Goal: Information Seeking & Learning: Learn about a topic

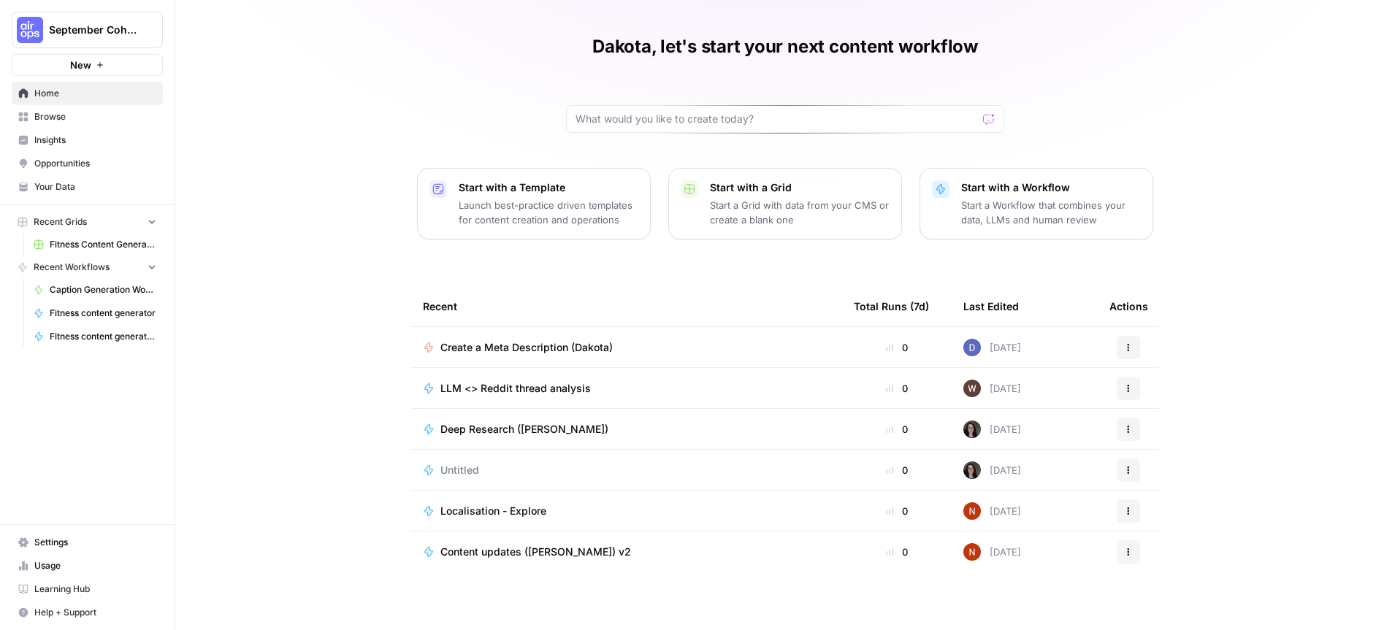
scroll to position [42, 0]
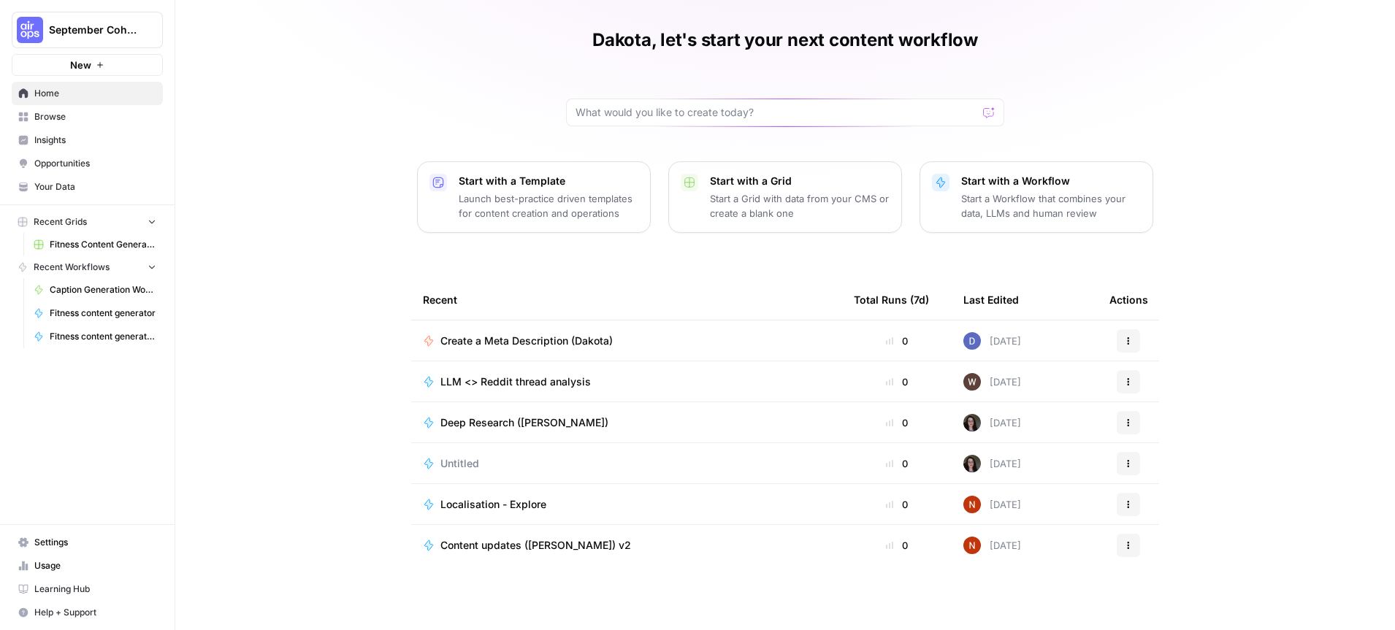
click at [59, 115] on span "Browse" at bounding box center [95, 116] width 122 height 13
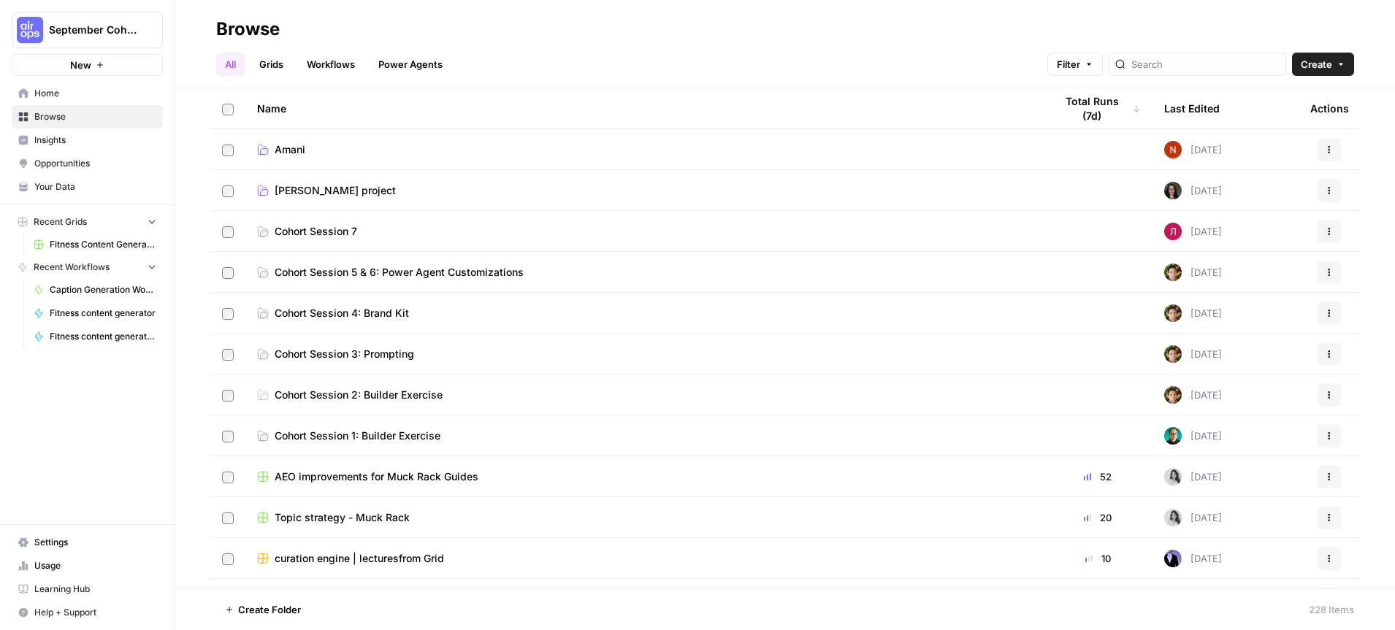
click at [316, 186] on span "[PERSON_NAME] project" at bounding box center [335, 190] width 121 height 15
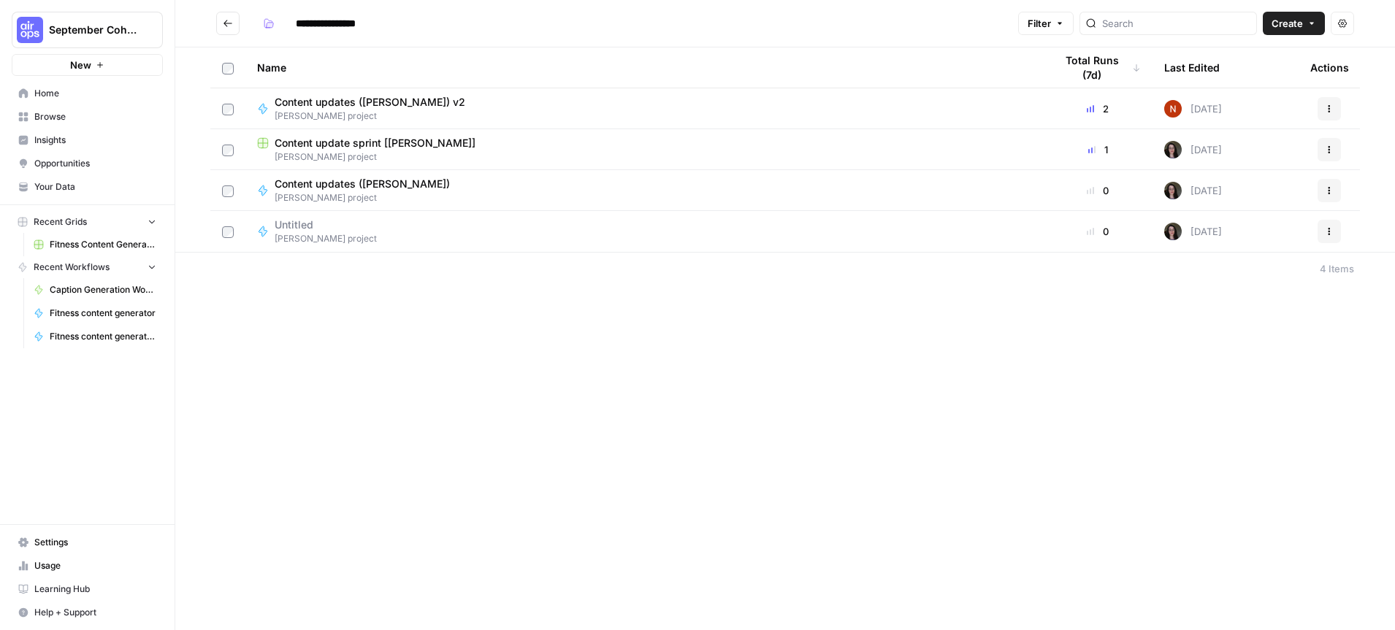
click at [228, 20] on icon "Go back" at bounding box center [228, 23] width 10 height 10
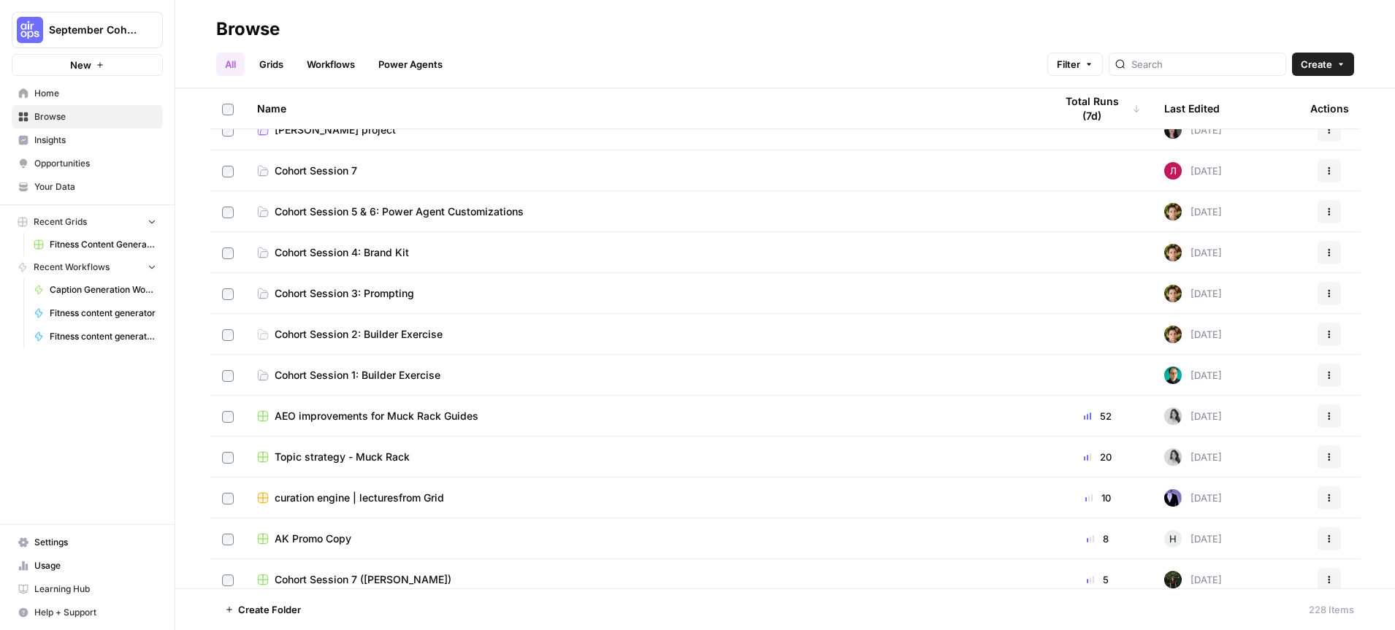
scroll to position [66, 0]
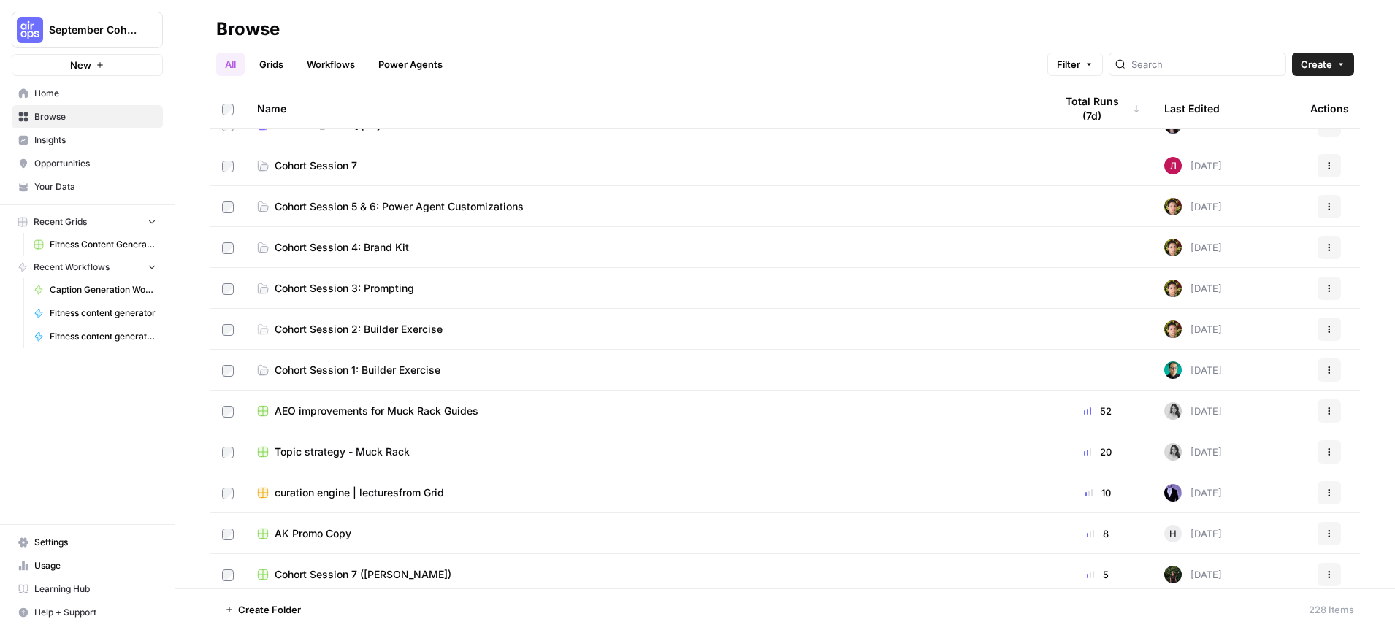
click at [433, 410] on span "AEO improvements for Muck Rack Guides" at bounding box center [377, 411] width 204 height 15
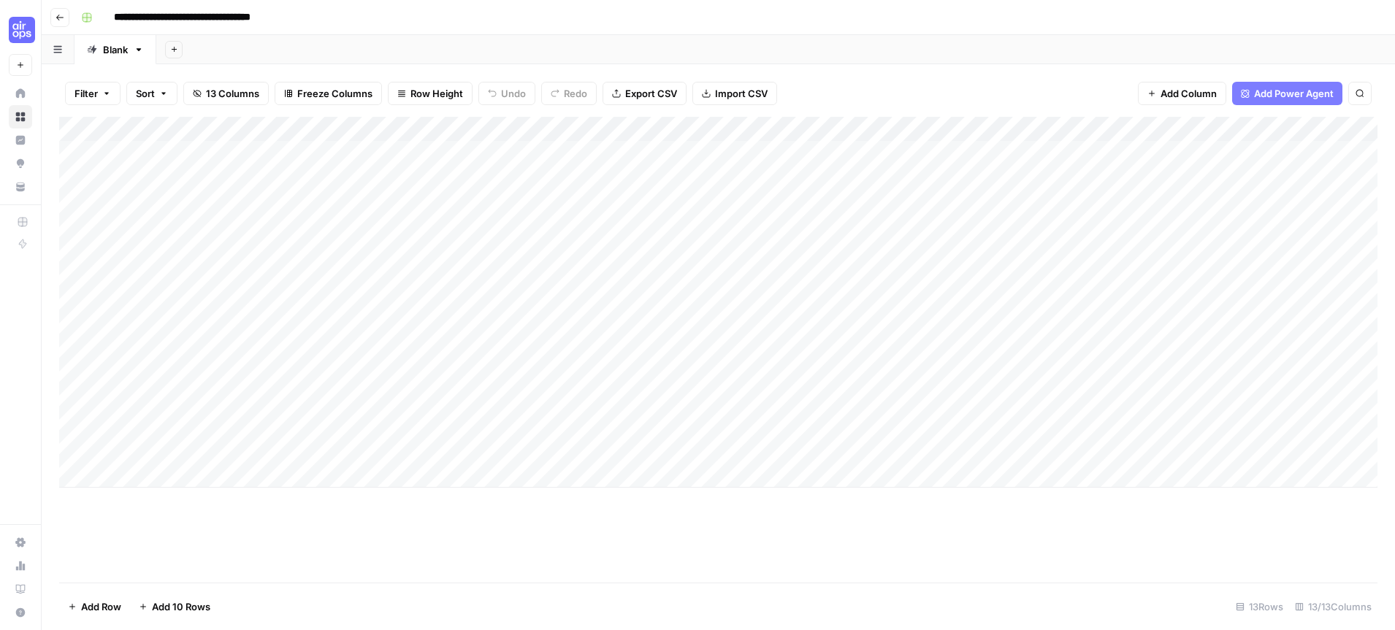
click at [62, 18] on icon "button" at bounding box center [60, 17] width 9 height 9
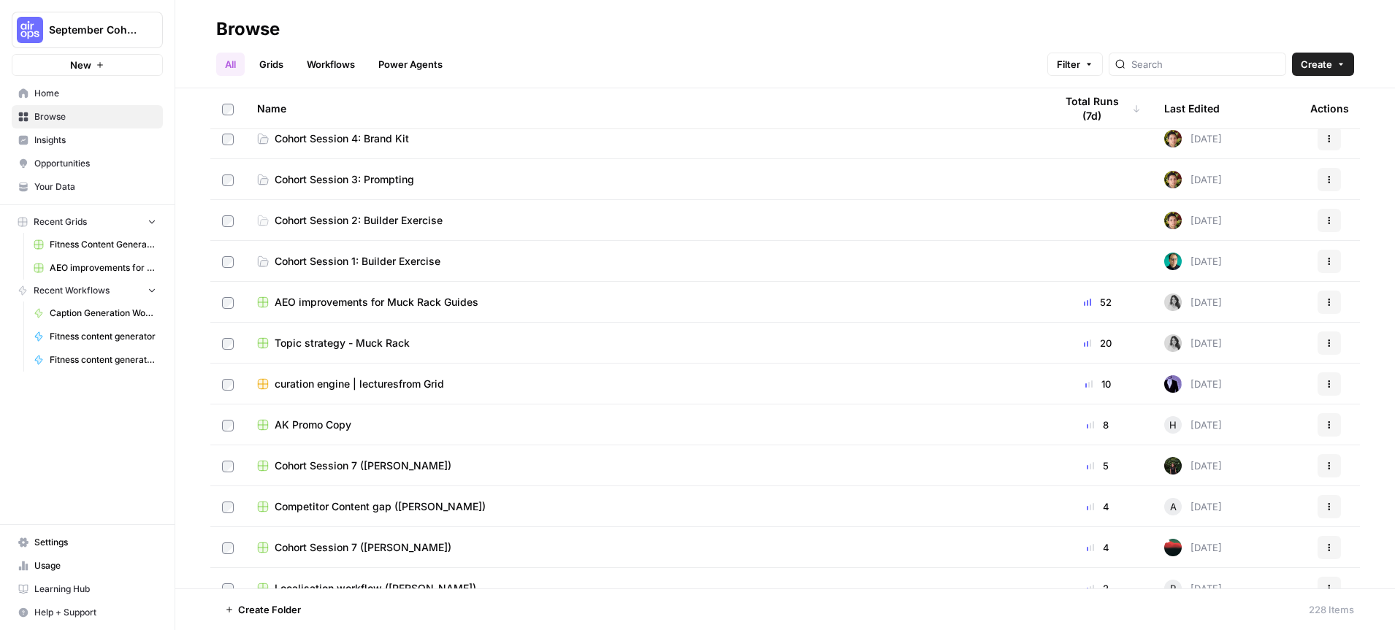
scroll to position [182, 0]
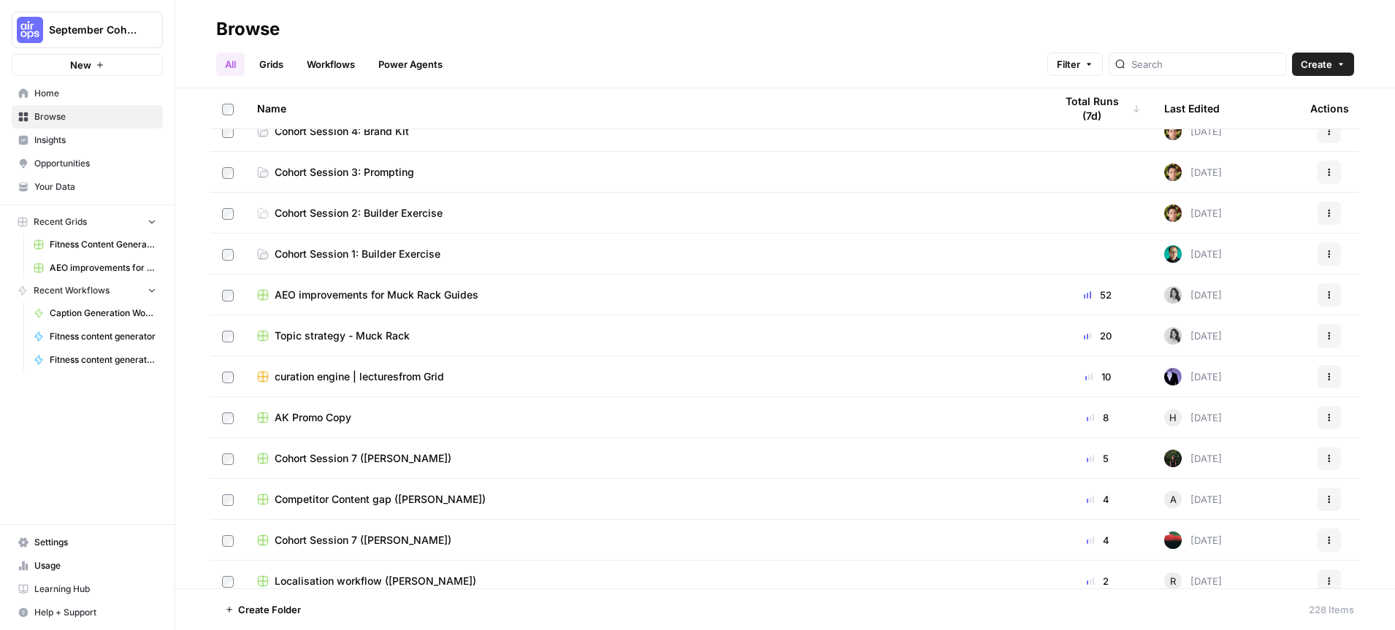
click at [340, 497] on span "Competitor Content gap ([PERSON_NAME])" at bounding box center [380, 499] width 211 height 15
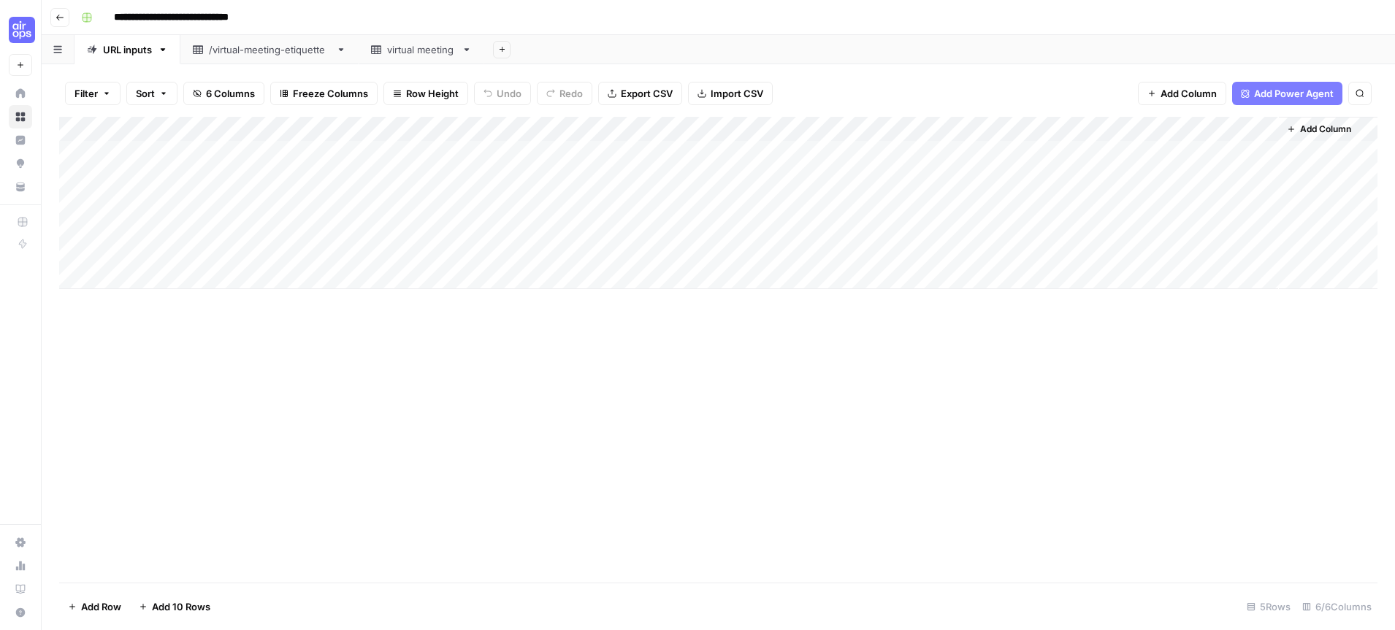
click at [57, 18] on icon "button" at bounding box center [60, 17] width 9 height 9
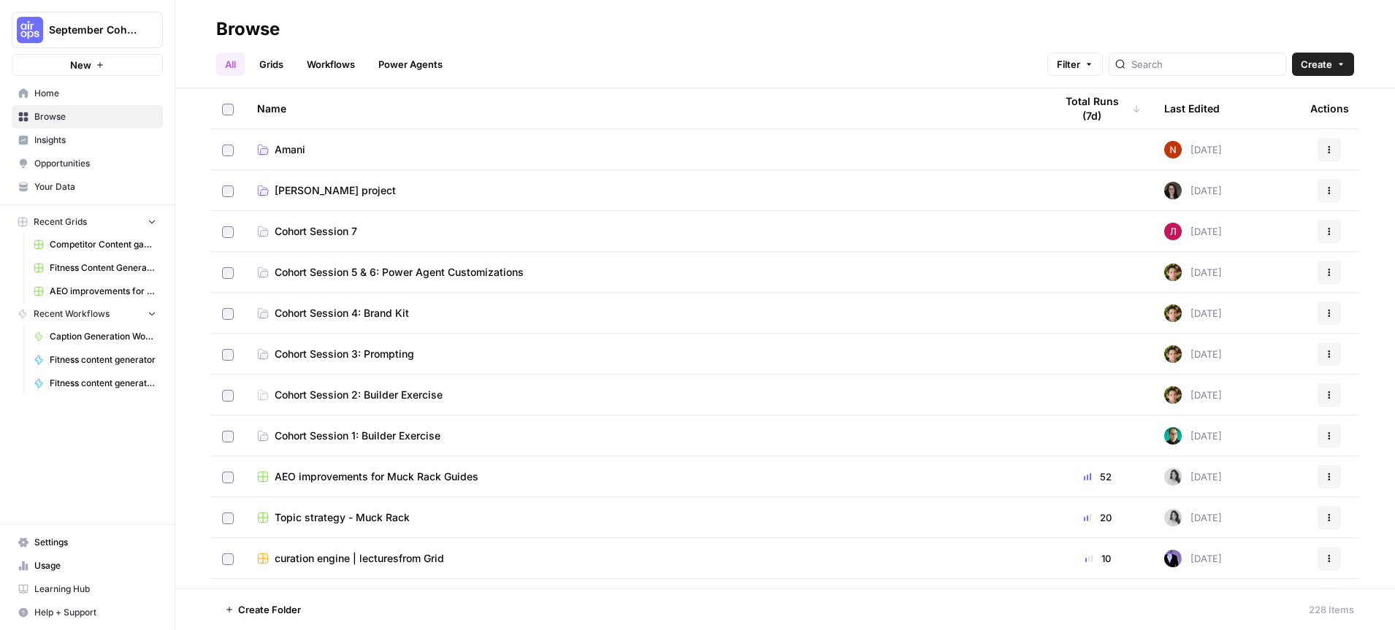
scroll to position [5, 0]
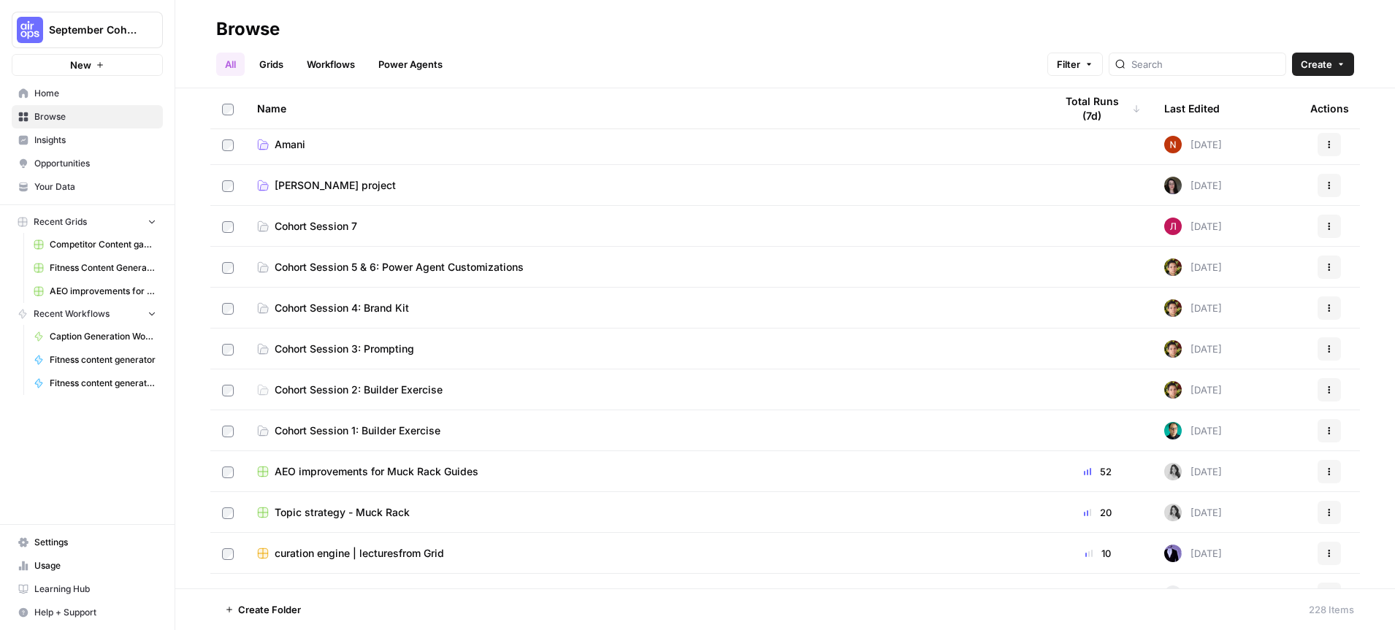
click at [289, 146] on span "Amani" at bounding box center [290, 144] width 31 height 15
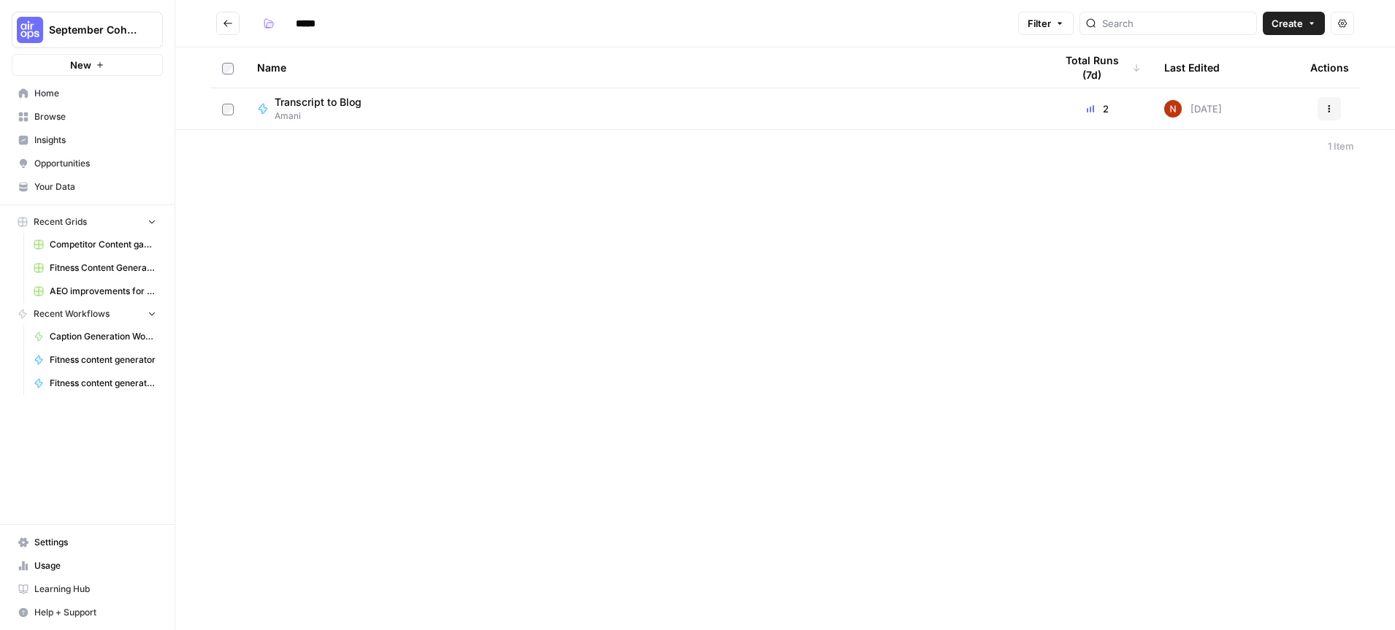
click at [229, 29] on button "Go back" at bounding box center [227, 23] width 23 height 23
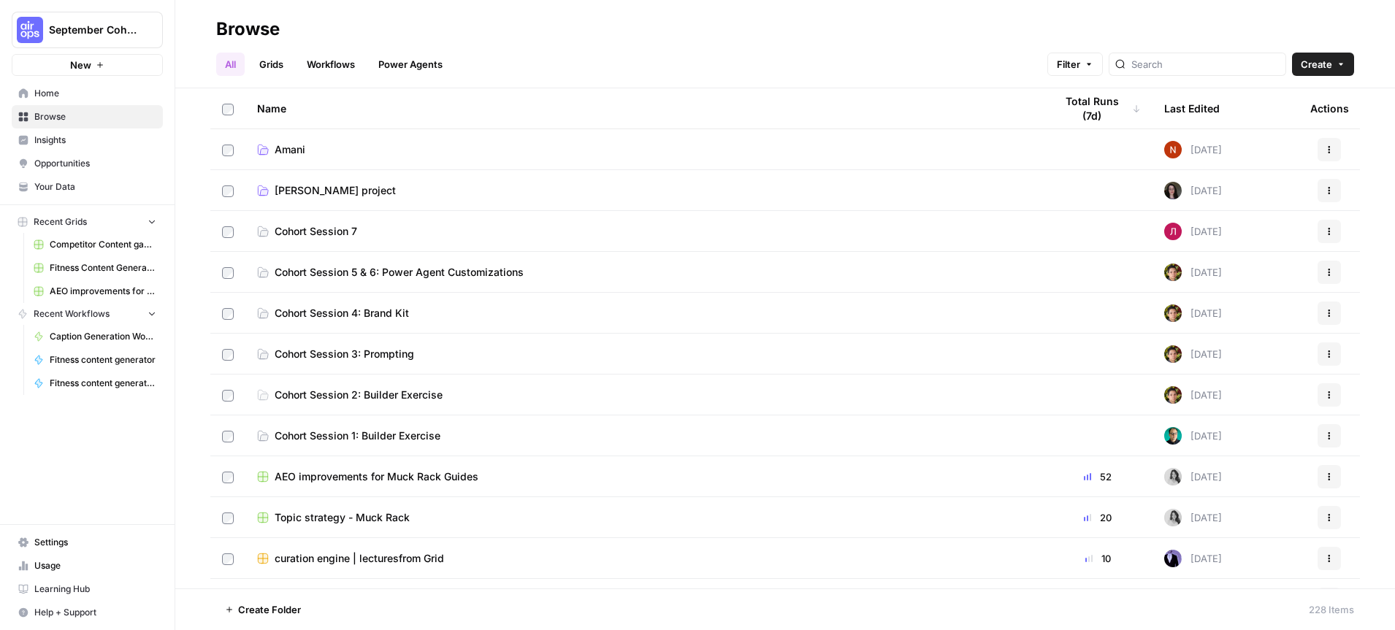
click at [299, 188] on span "[PERSON_NAME] project" at bounding box center [335, 190] width 121 height 15
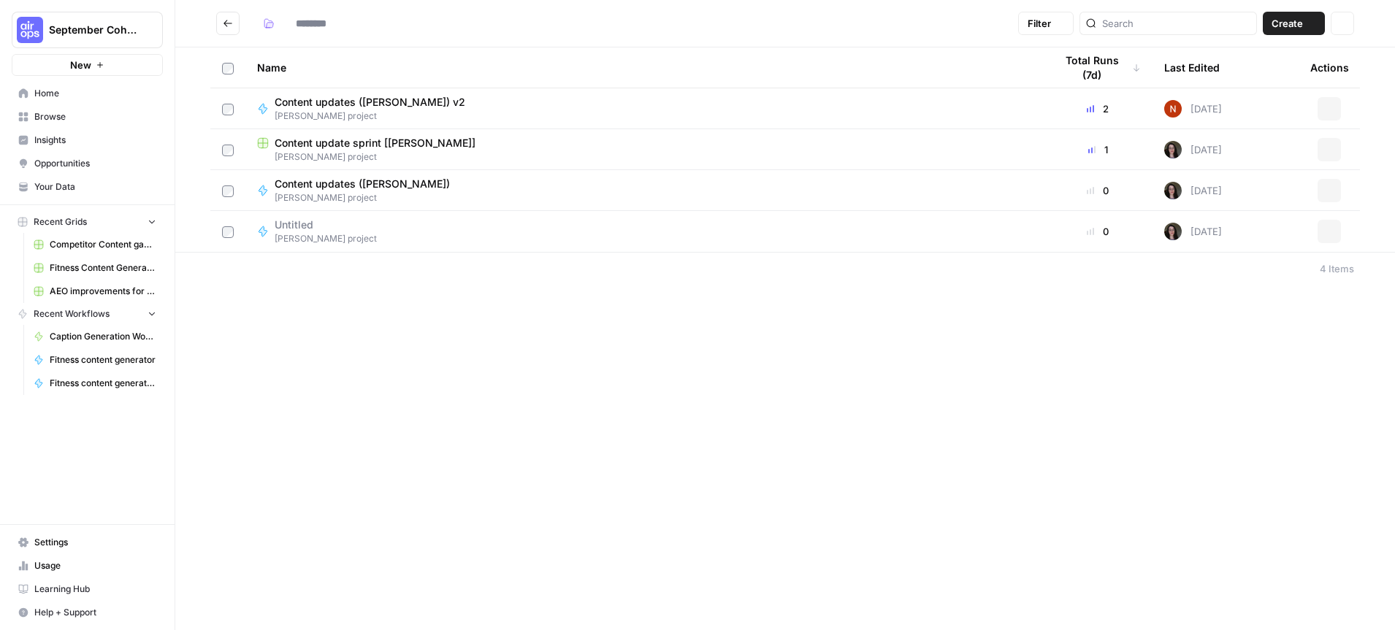
type input "**********"
click at [223, 18] on icon "Go back" at bounding box center [228, 23] width 10 height 10
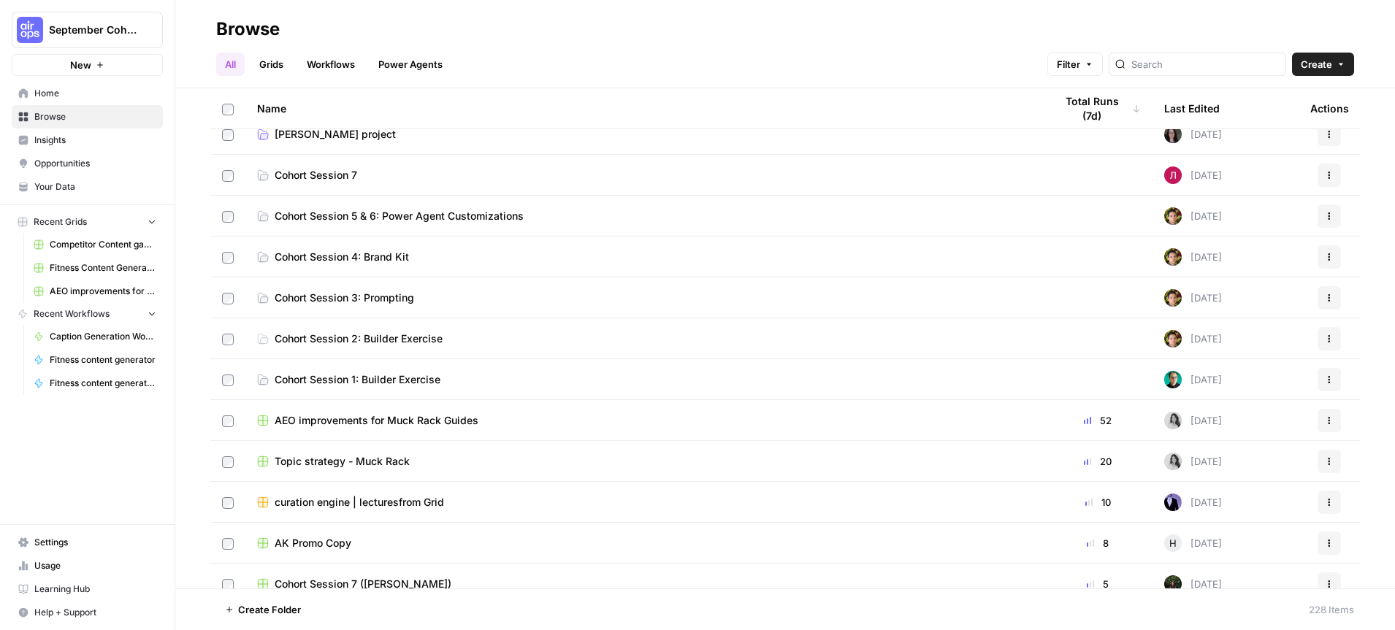
scroll to position [58, 0]
click at [468, 217] on span "Cohort Session 5 & 6: Power Agent Customizations" at bounding box center [399, 214] width 249 height 15
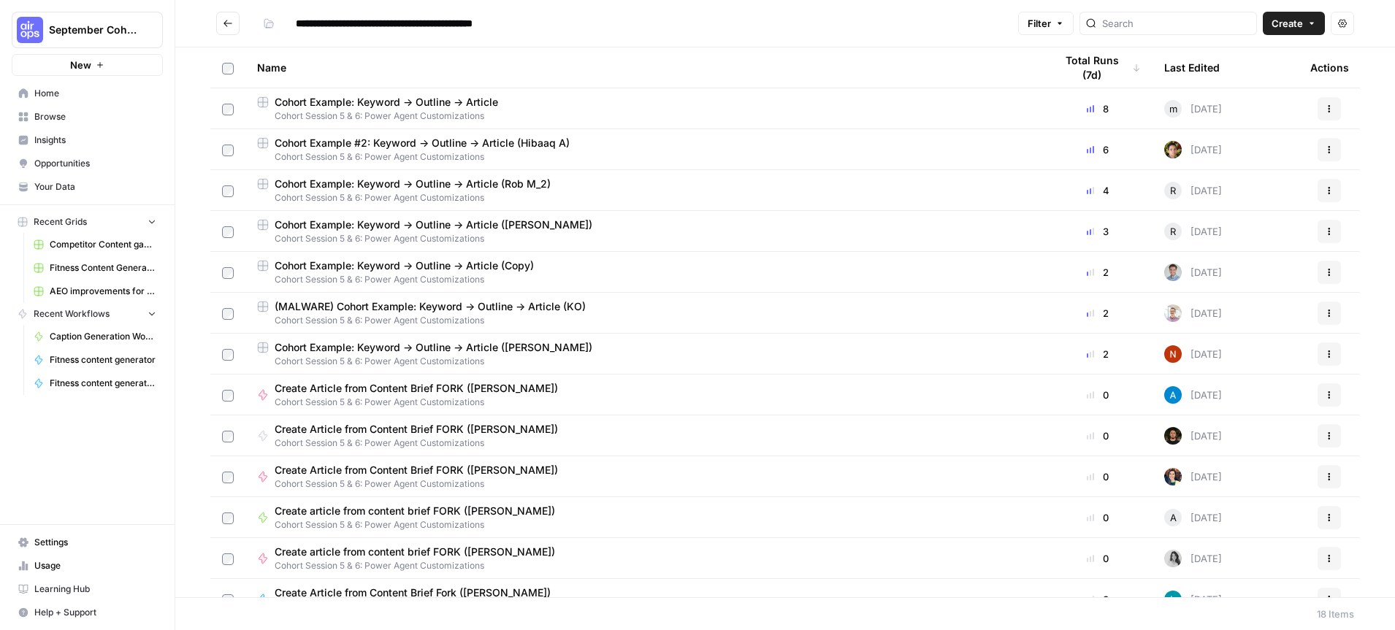
click at [230, 28] on icon "Go back" at bounding box center [228, 23] width 10 height 10
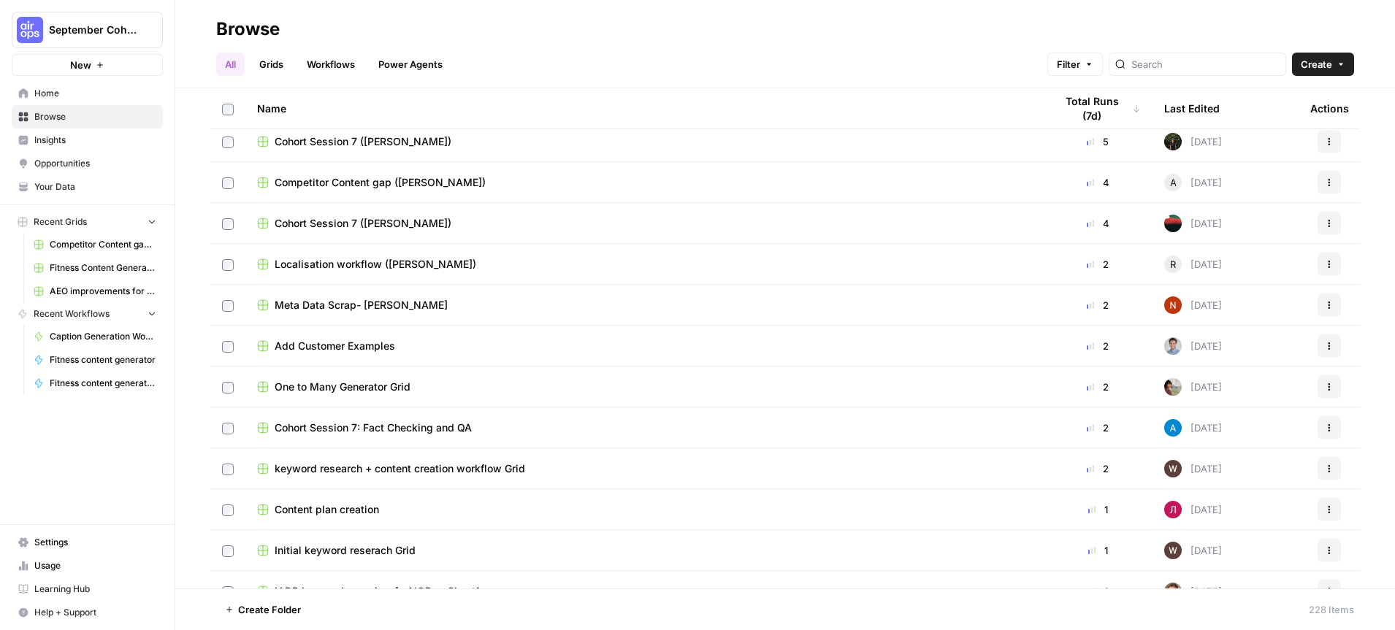
scroll to position [500, 0]
click at [322, 506] on span "Content plan creation" at bounding box center [327, 508] width 104 height 15
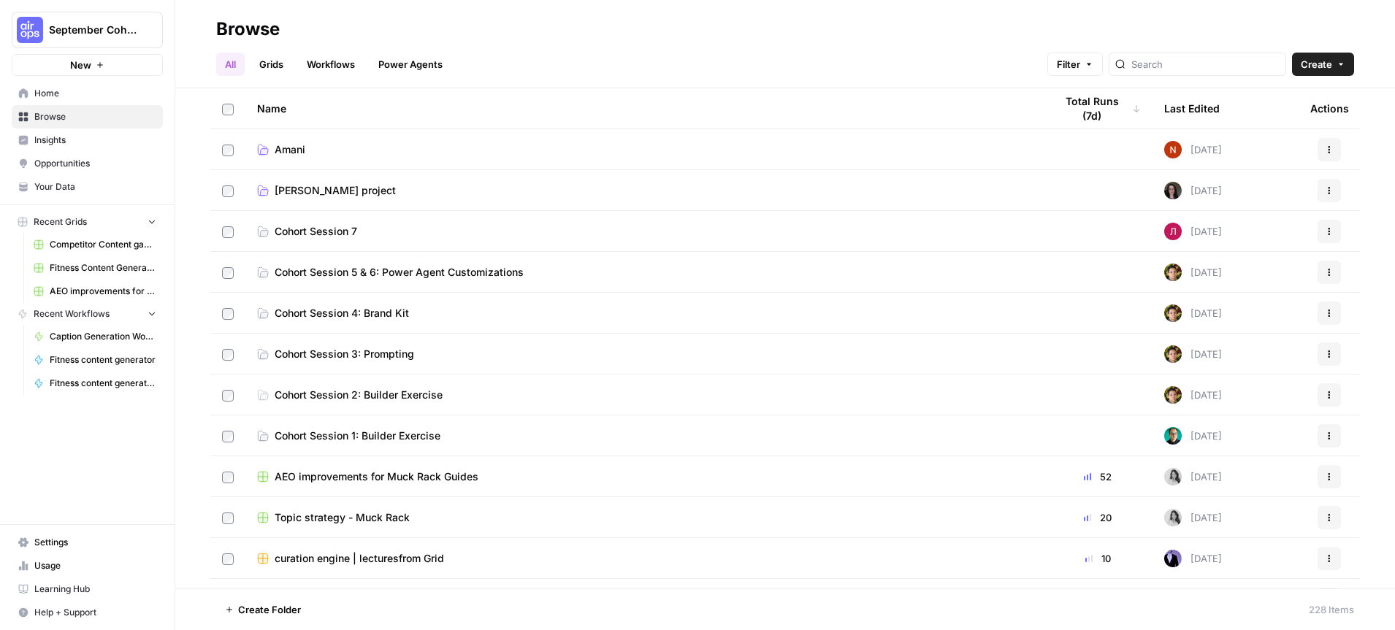
click at [275, 60] on link "Grids" at bounding box center [272, 64] width 42 height 23
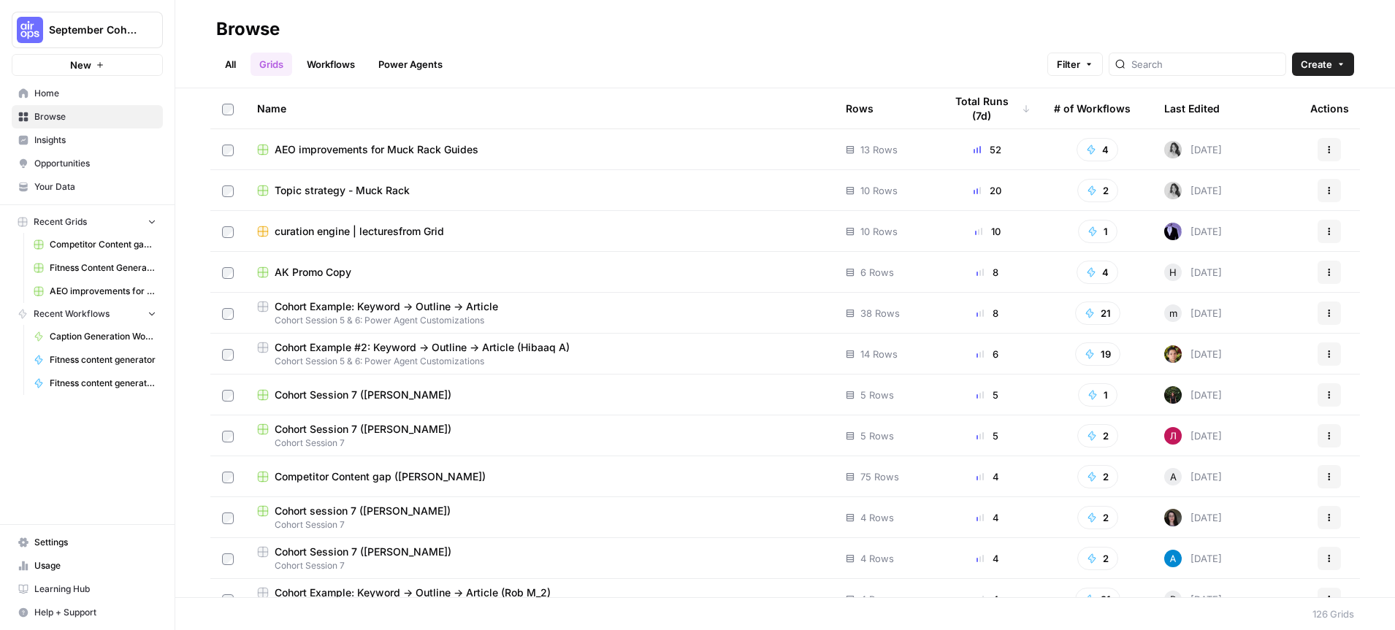
click at [603, 274] on div "AK Promo Copy" at bounding box center [539, 272] width 565 height 15
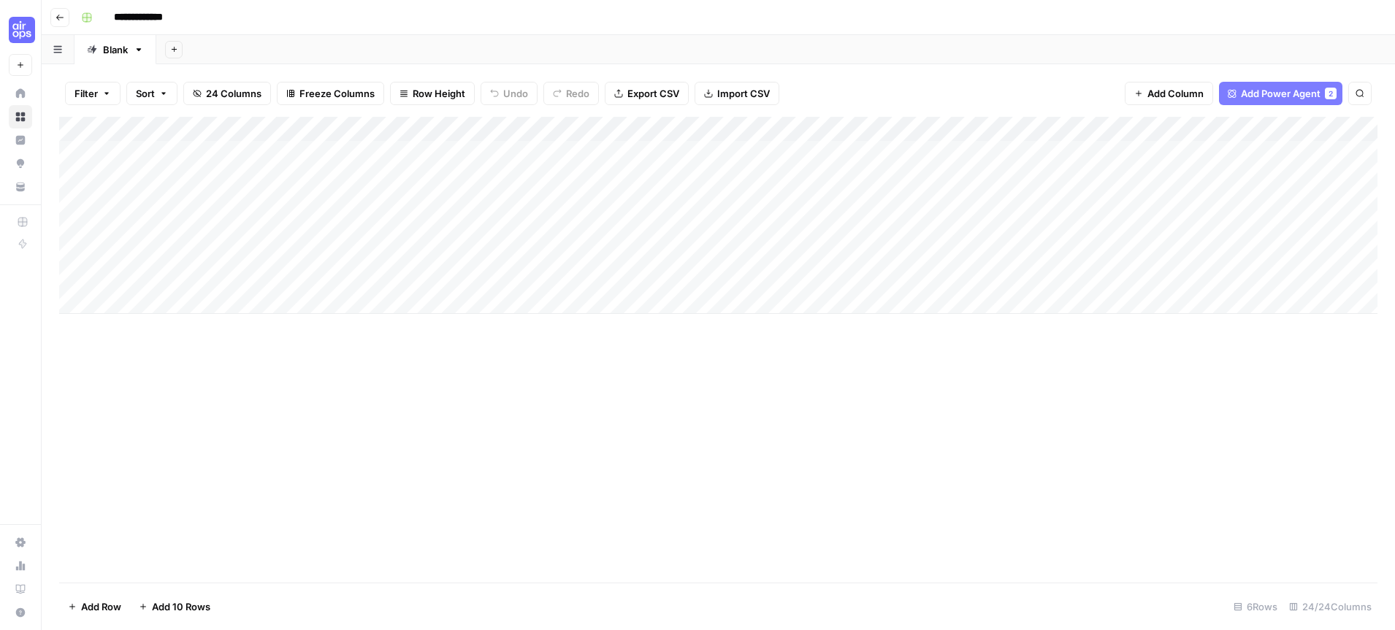
click at [59, 18] on icon "button" at bounding box center [60, 17] width 9 height 9
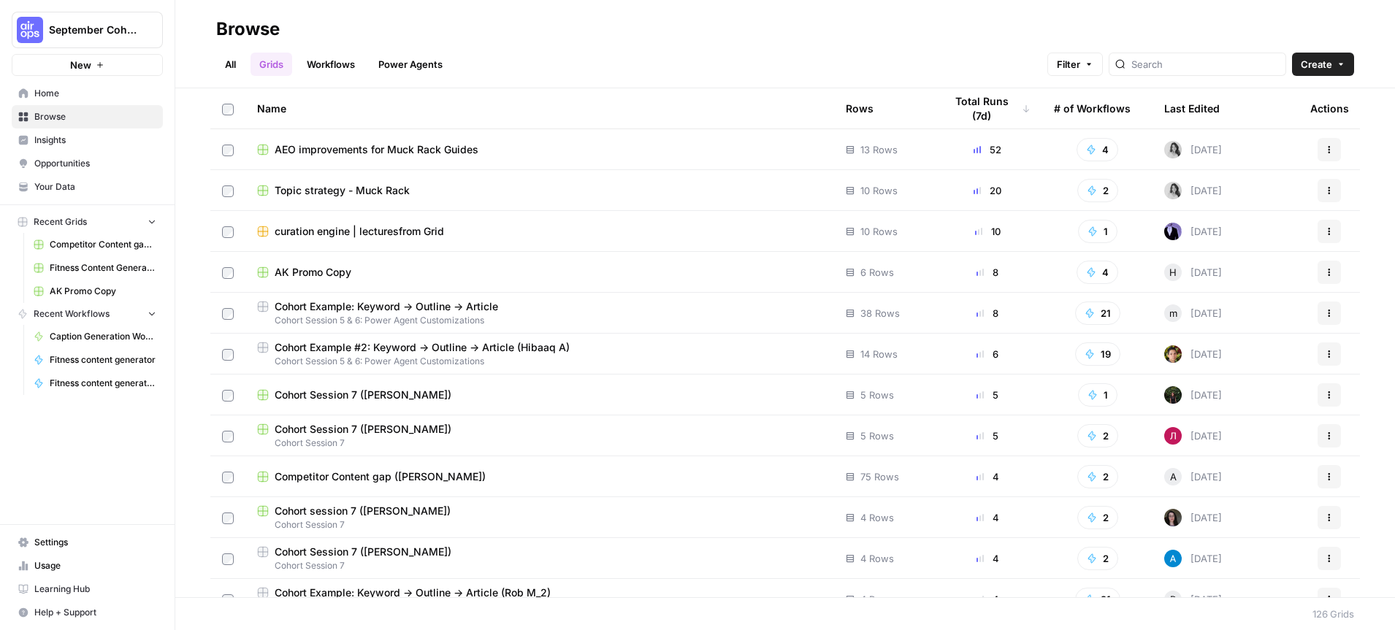
click at [335, 394] on span "Cohort Session 7 ([PERSON_NAME])" at bounding box center [363, 395] width 177 height 15
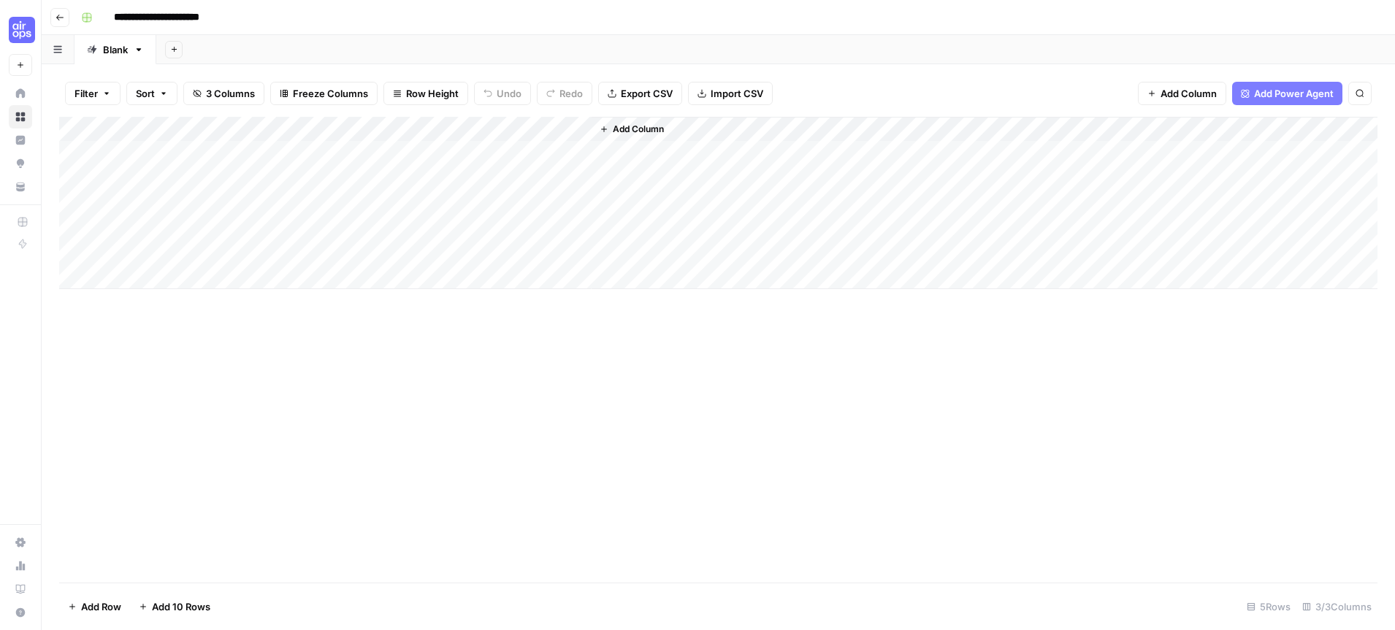
click at [61, 20] on icon "button" at bounding box center [60, 17] width 9 height 9
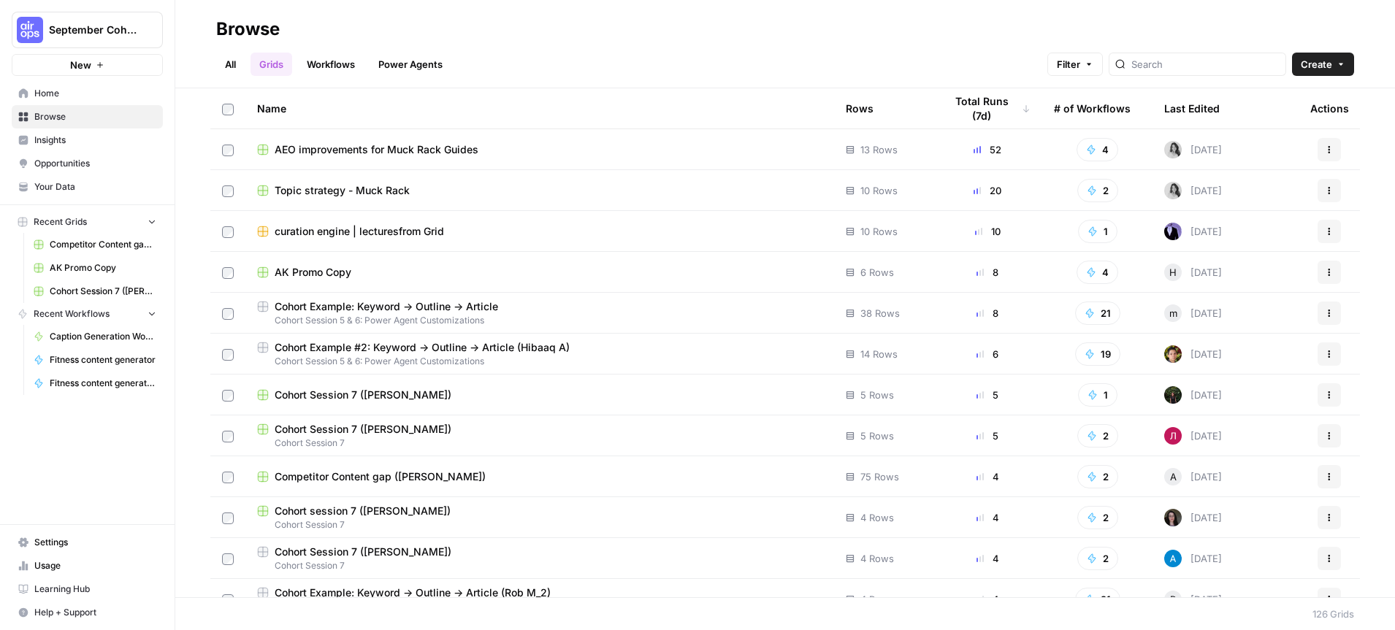
scroll to position [1, 0]
click at [346, 505] on span "Cohort session 7 ([PERSON_NAME])" at bounding box center [363, 510] width 176 height 15
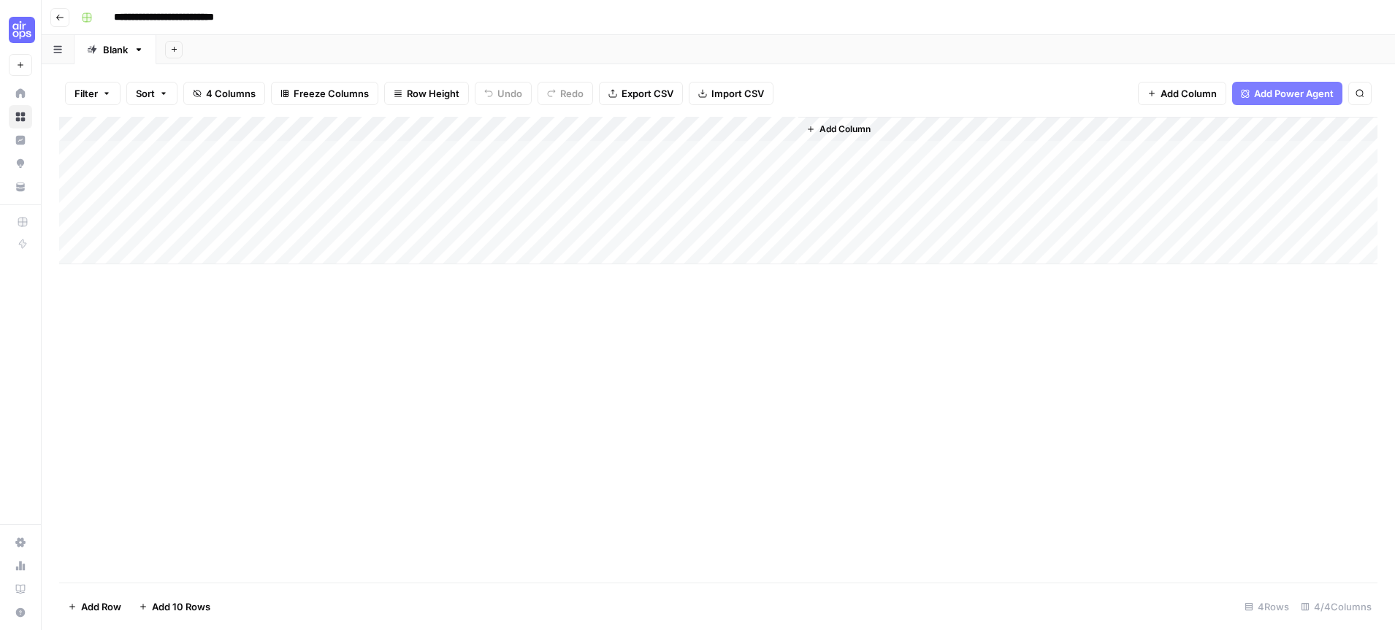
click at [62, 21] on button "Go back" at bounding box center [59, 17] width 19 height 19
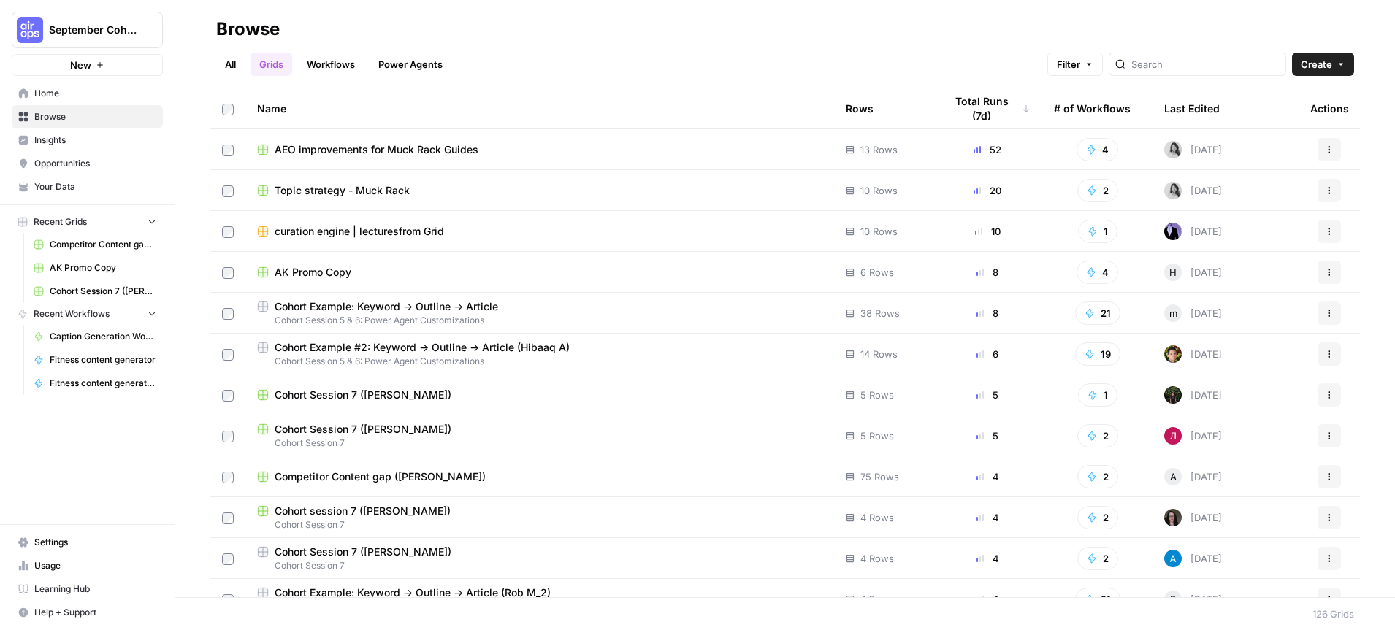
click at [373, 189] on span "Topic strategy - Muck Rack" at bounding box center [342, 190] width 135 height 15
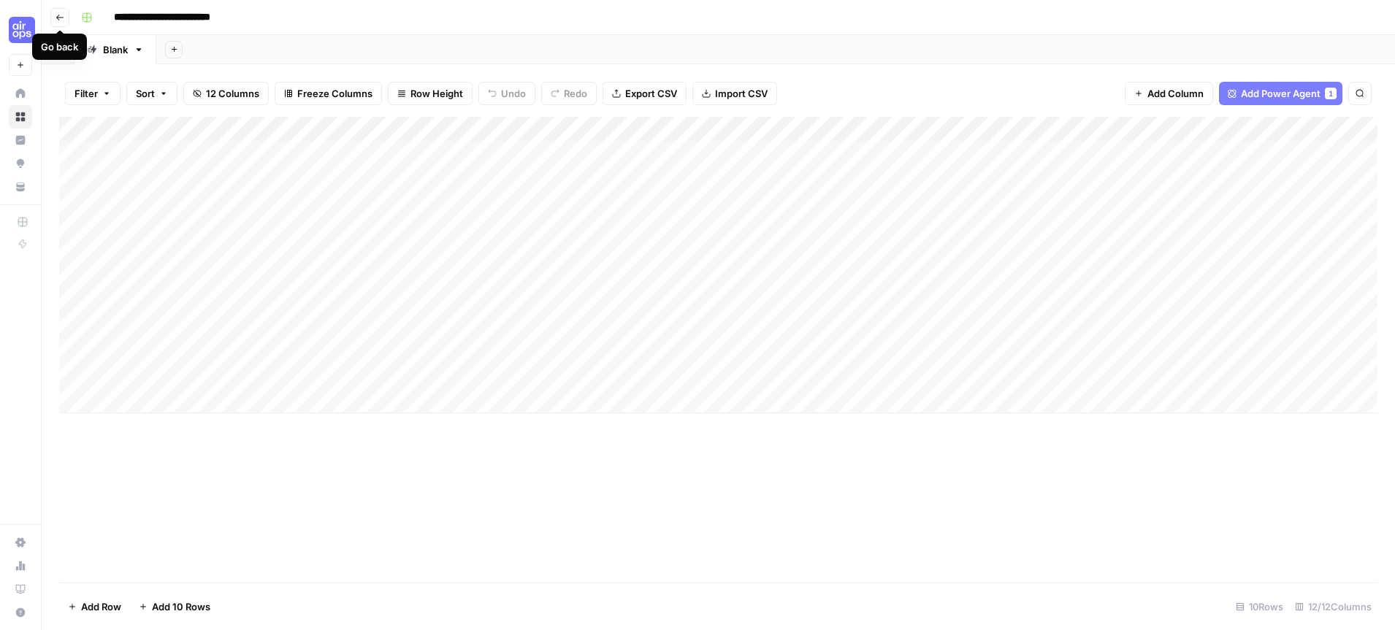
click at [54, 15] on button "Go back" at bounding box center [59, 17] width 19 height 19
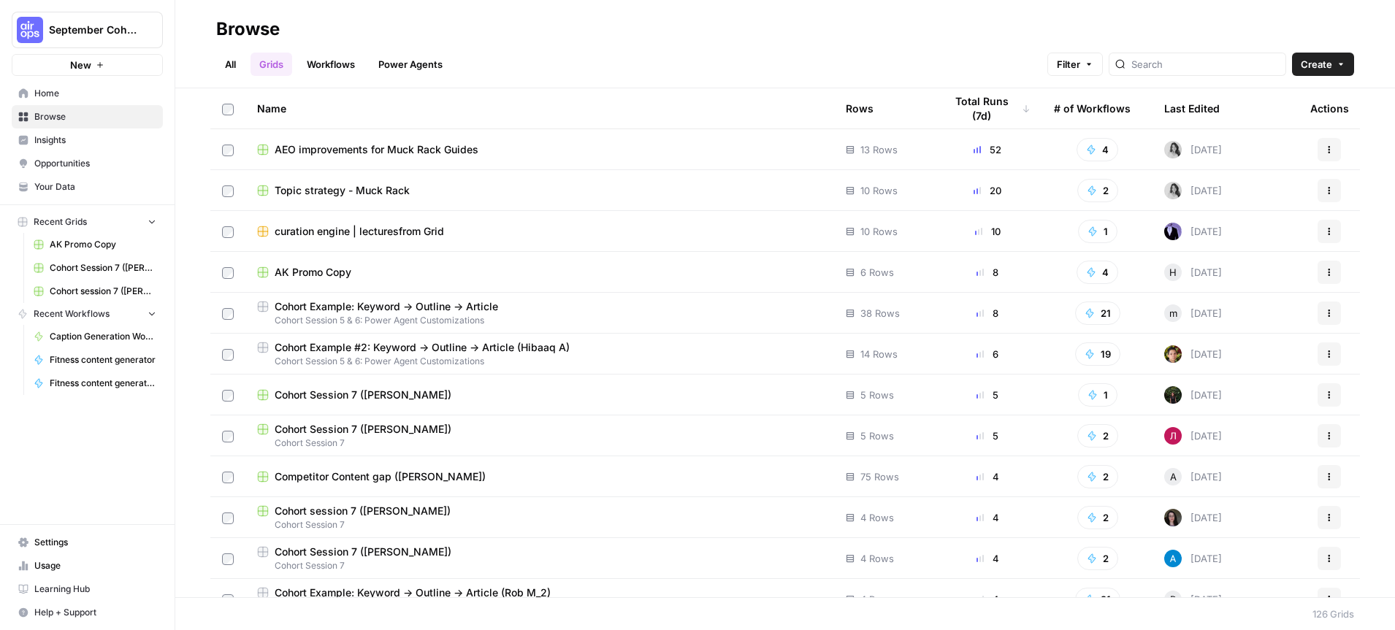
click at [423, 231] on span "curation engine | lecturesfrom Grid" at bounding box center [359, 231] width 169 height 15
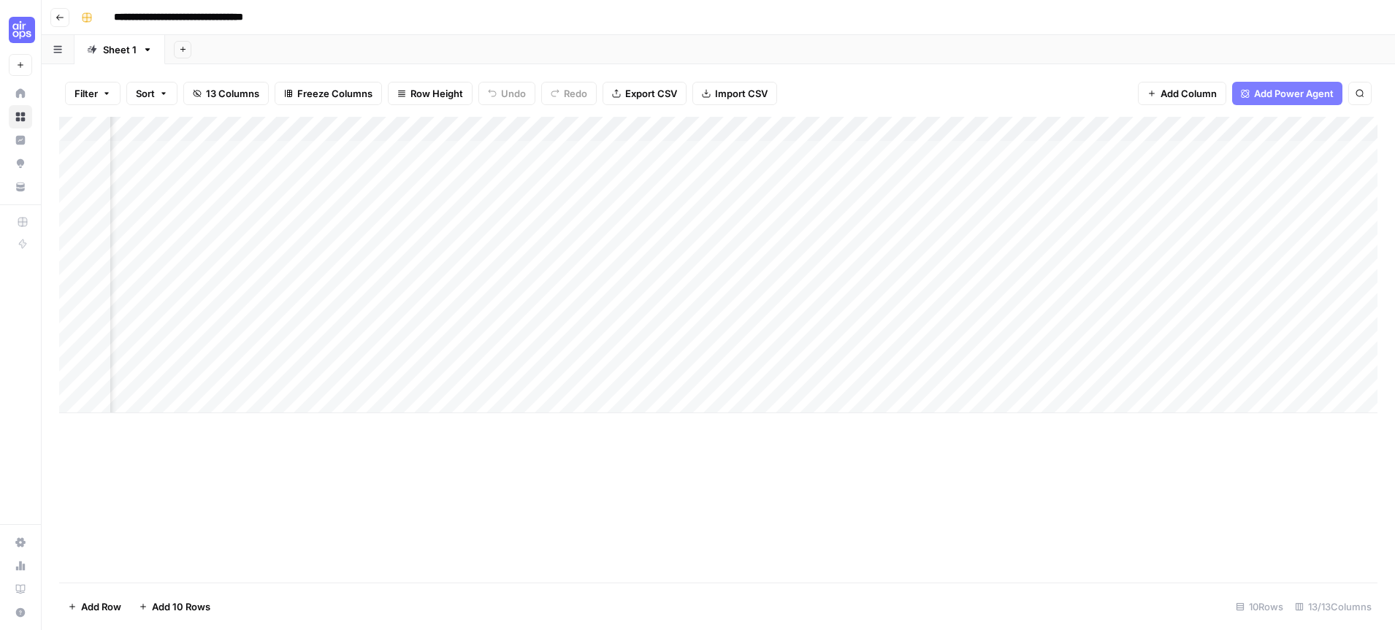
scroll to position [0, 129]
click at [863, 149] on div "Add Column" at bounding box center [718, 265] width 1318 height 297
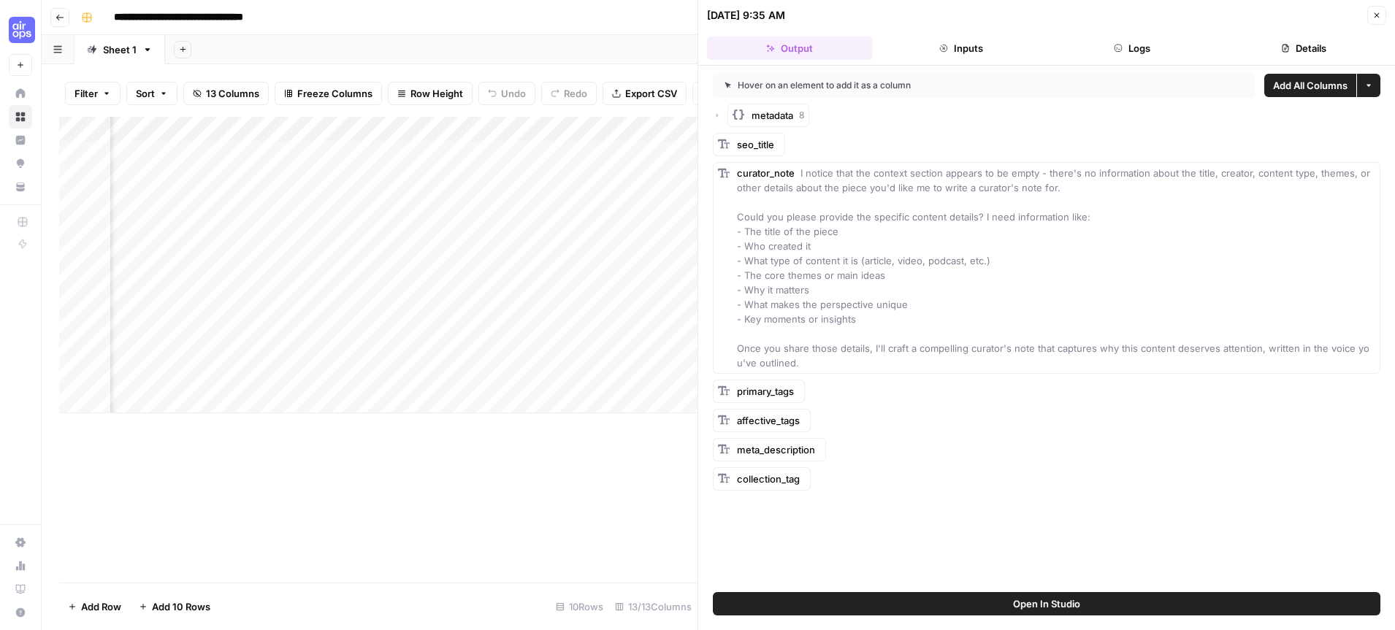
click at [1374, 16] on icon "button" at bounding box center [1377, 15] width 9 height 9
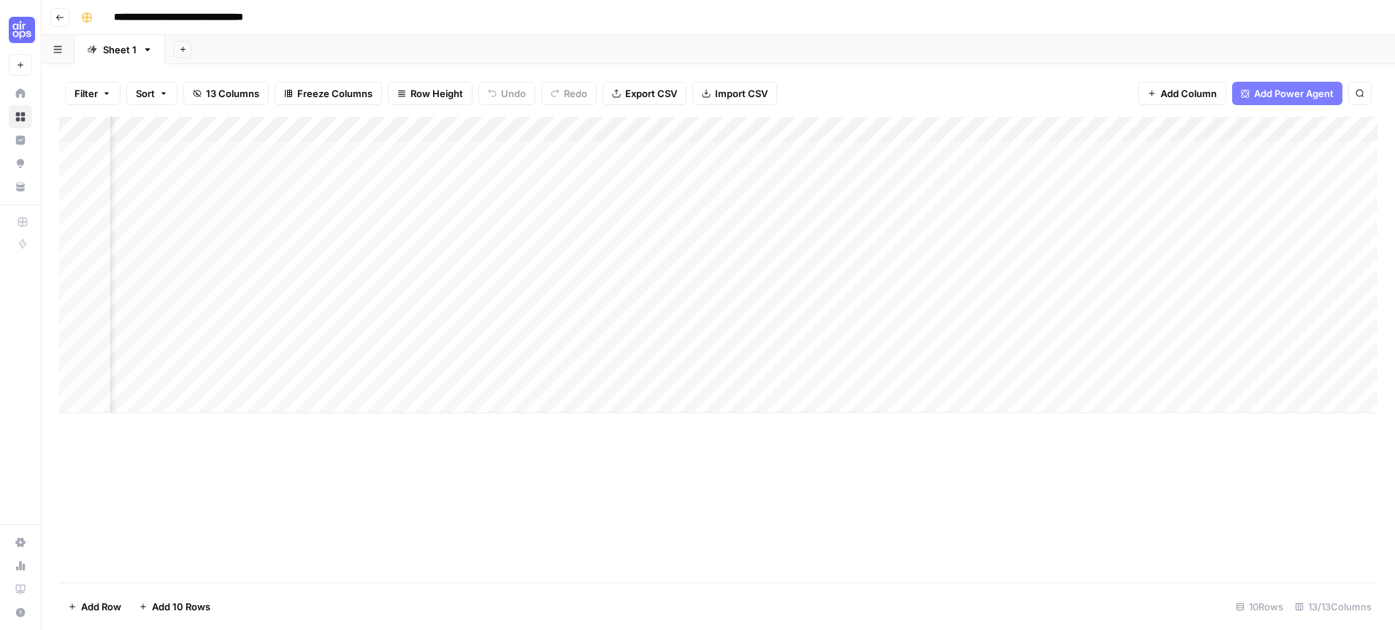
scroll to position [0, 278]
click at [1129, 150] on div "Add Column" at bounding box center [718, 265] width 1318 height 297
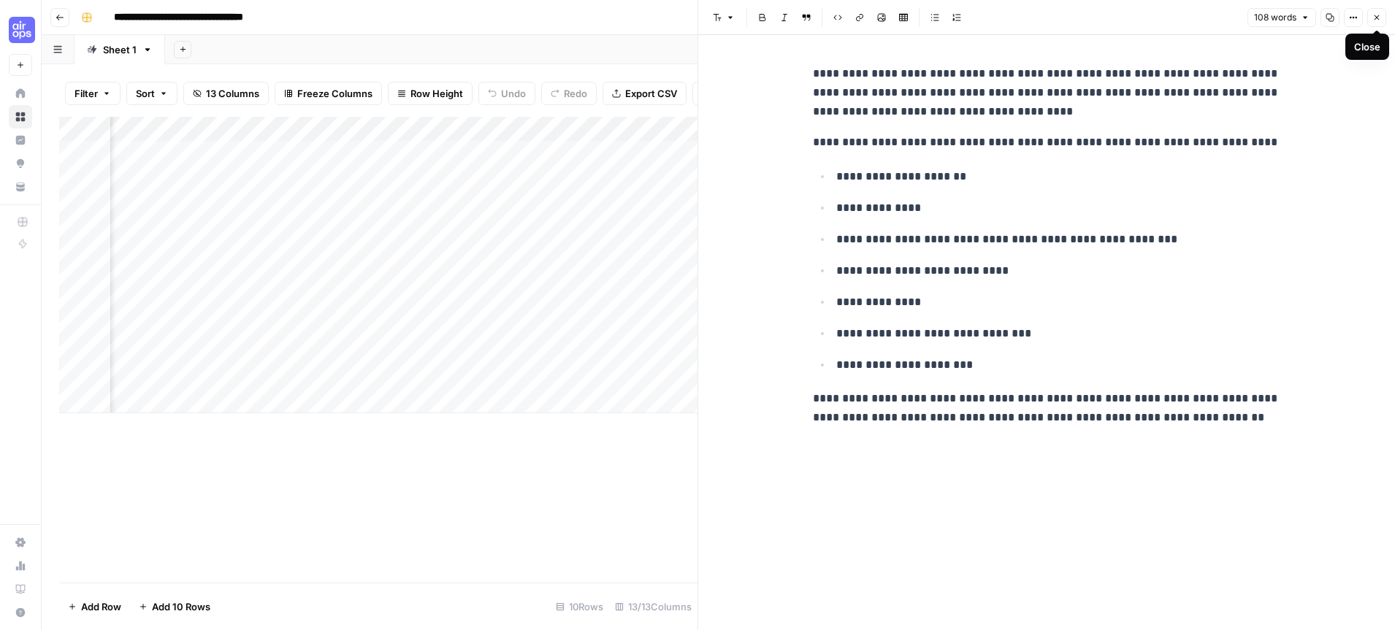
click at [1378, 13] on icon "button" at bounding box center [1377, 17] width 9 height 9
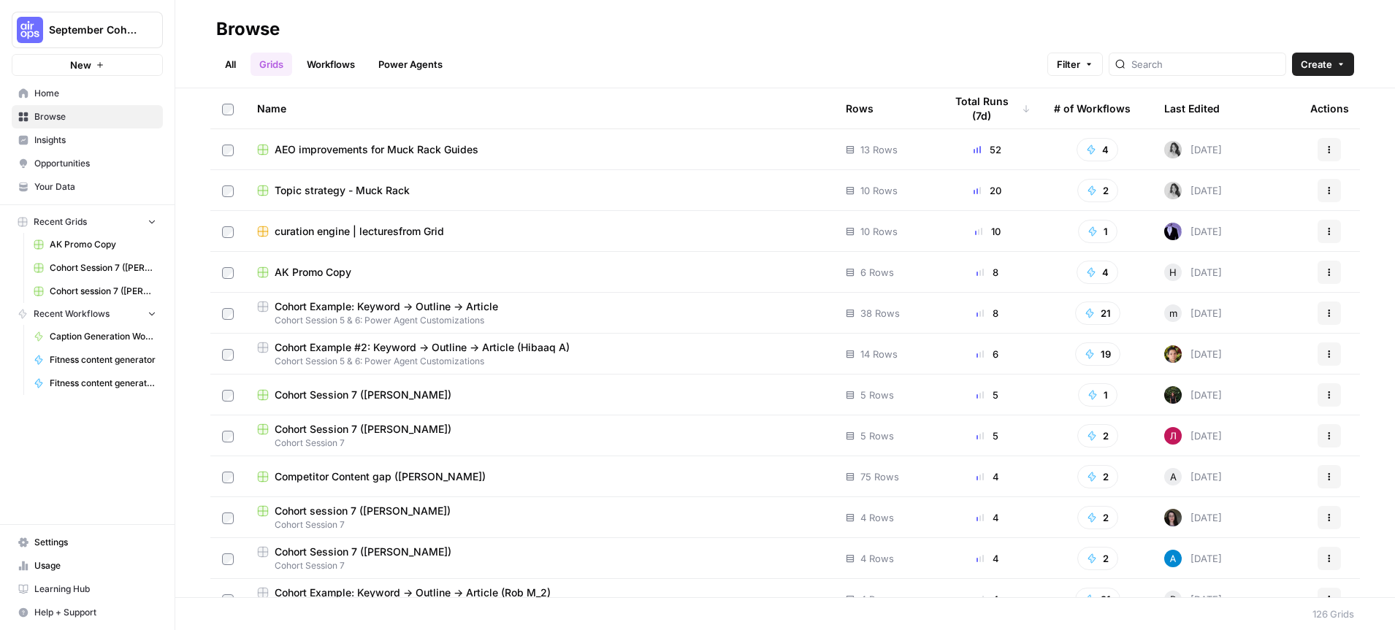
click at [340, 66] on link "Workflows" at bounding box center [331, 64] width 66 height 23
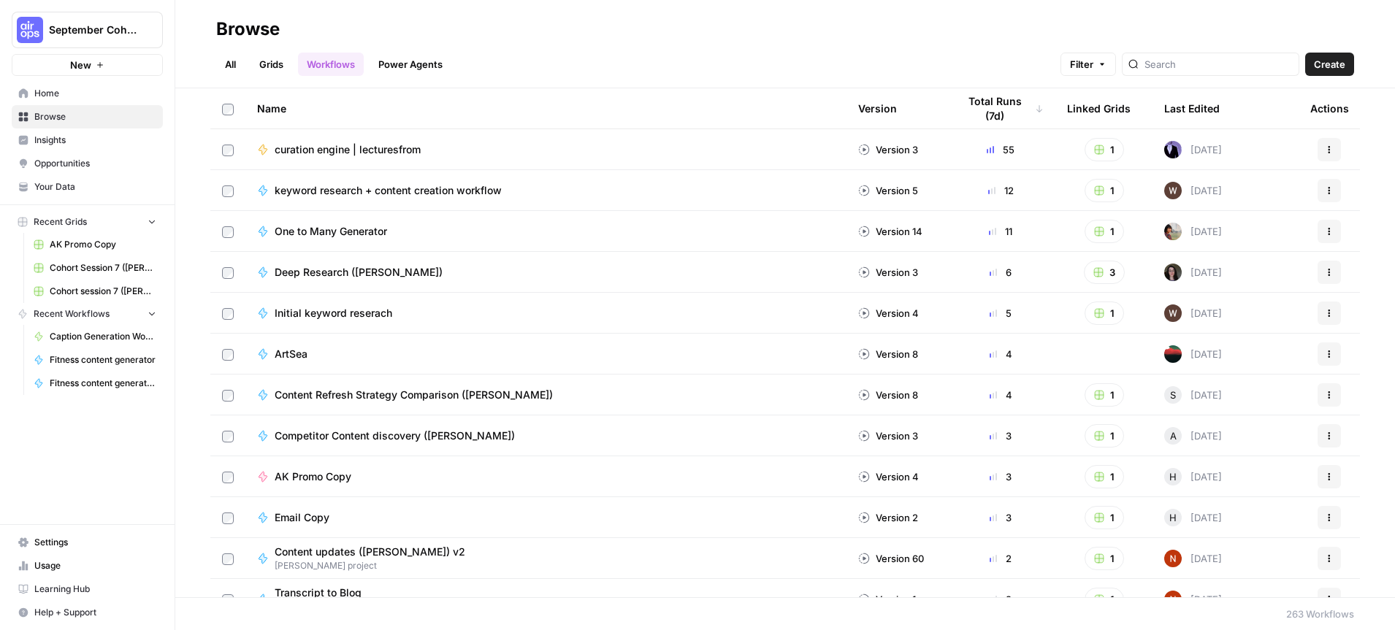
click at [411, 150] on span "curation engine | lecturesfrom" at bounding box center [348, 149] width 146 height 15
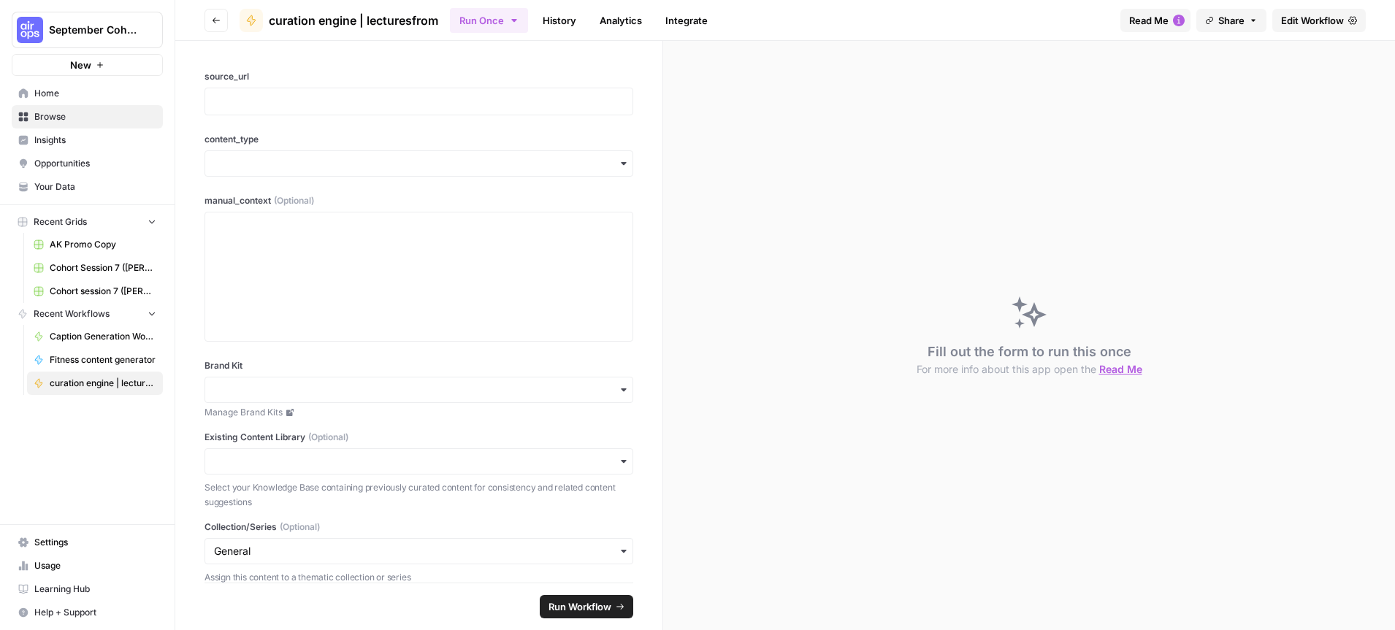
click at [226, 19] on button "Go back" at bounding box center [216, 20] width 23 height 23
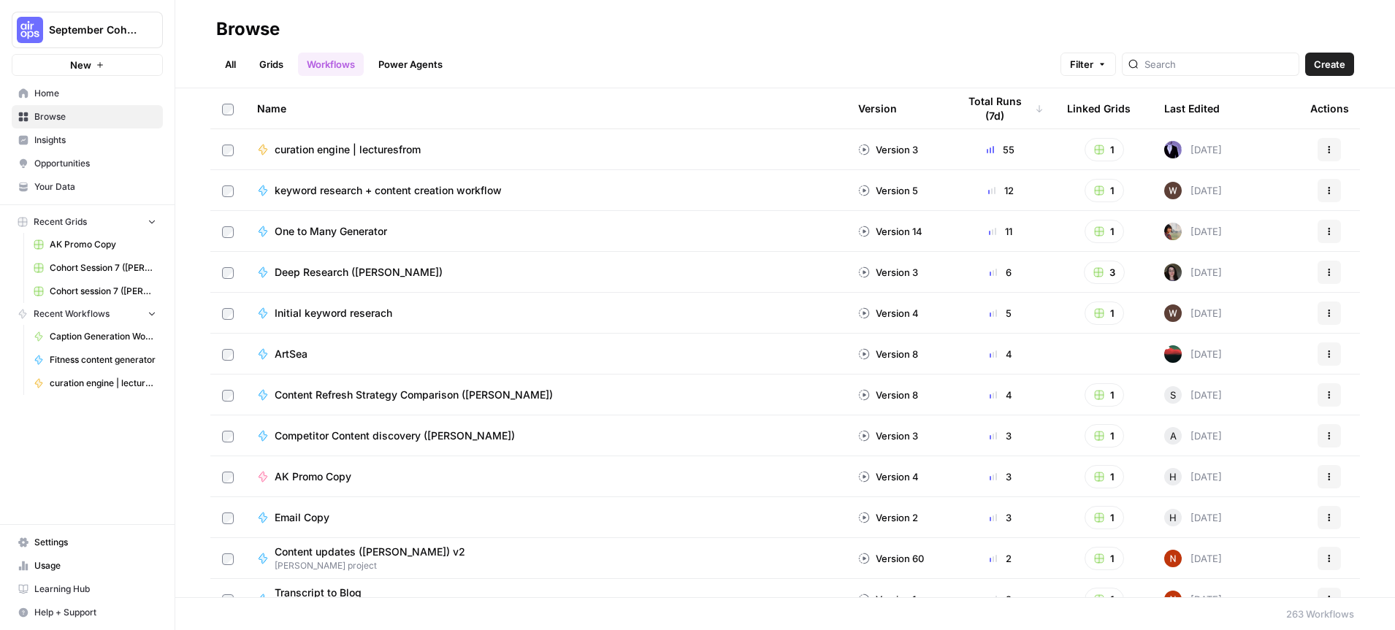
click at [460, 191] on span "keyword research + content creation workflow" at bounding box center [388, 190] width 227 height 15
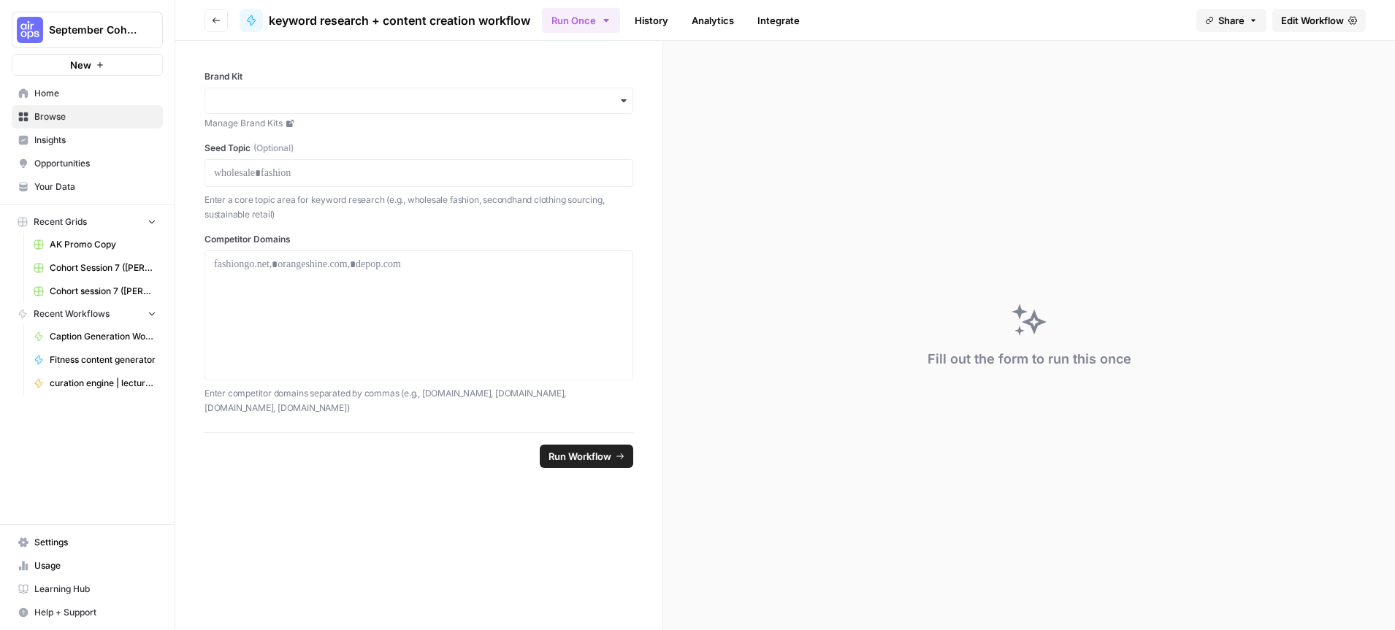
click at [1305, 28] on link "Edit Workflow" at bounding box center [1318, 20] width 93 height 23
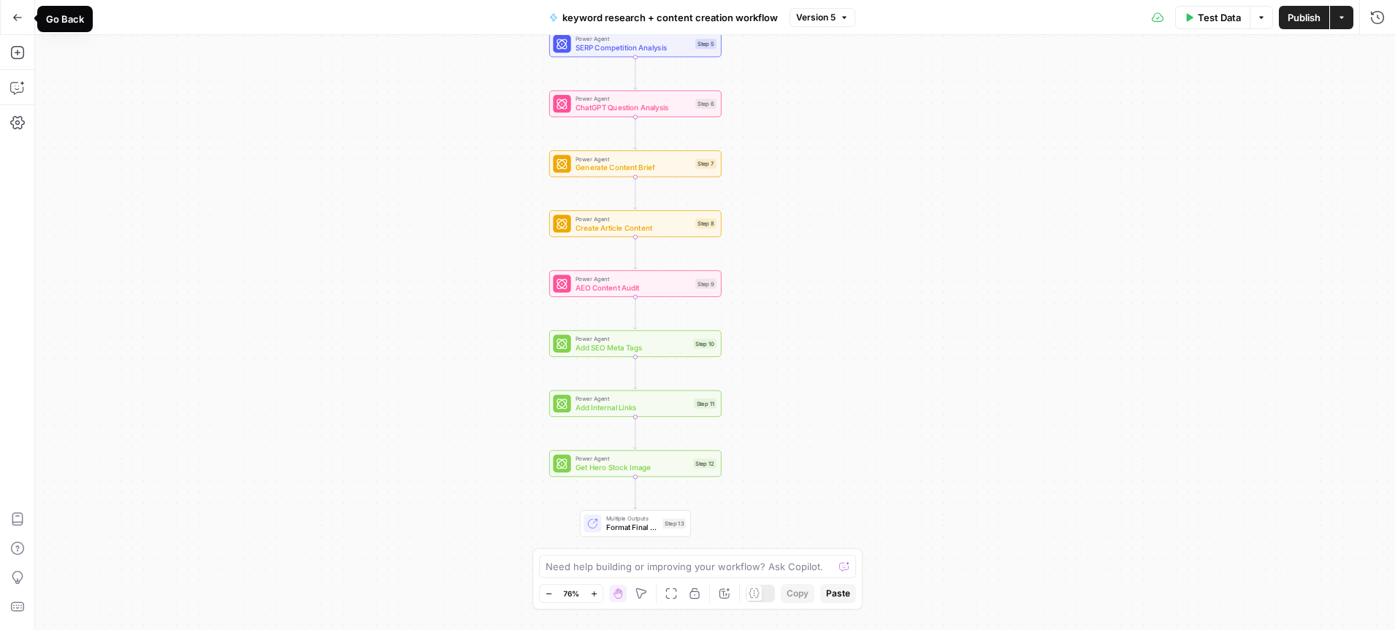
click at [19, 20] on icon "button" at bounding box center [17, 17] width 10 height 10
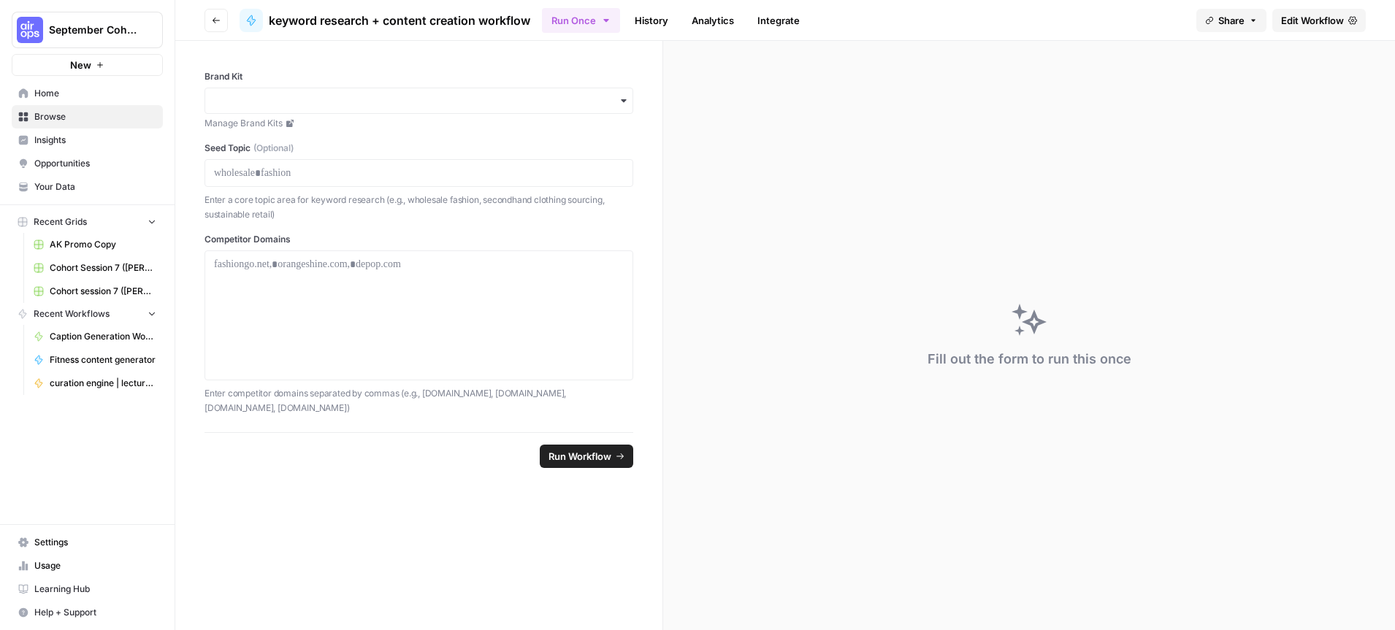
click at [219, 16] on icon "button" at bounding box center [216, 20] width 9 height 9
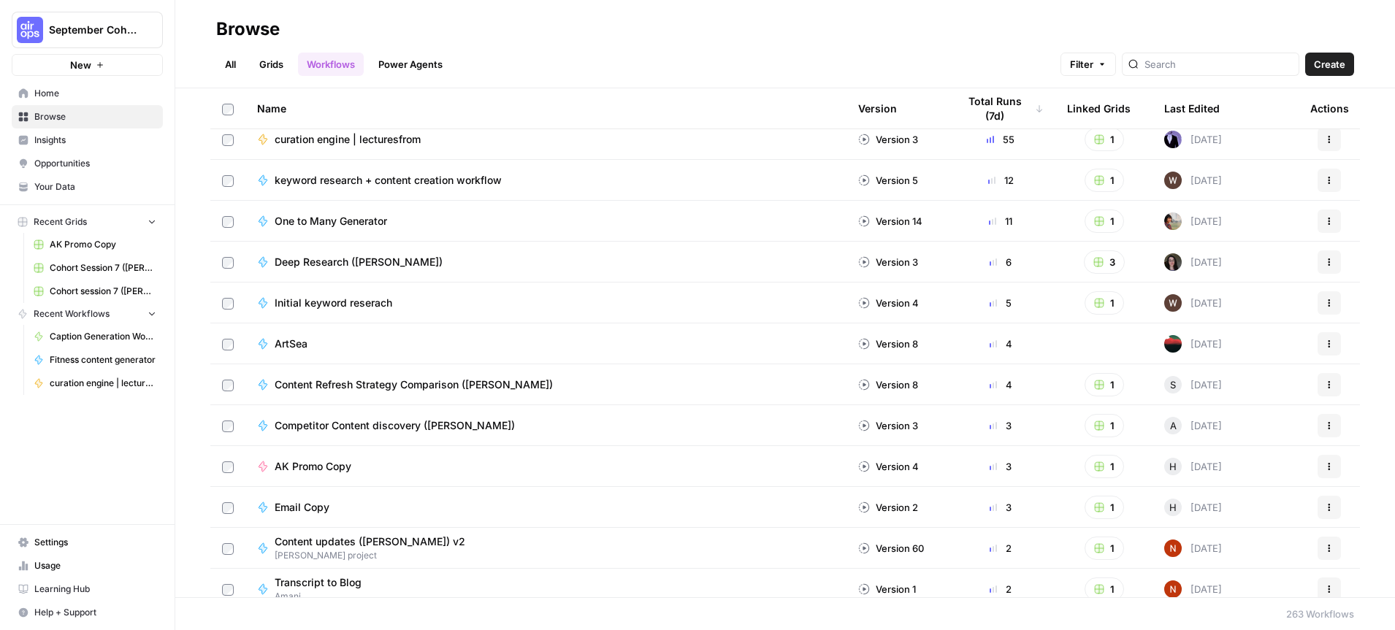
scroll to position [15, 0]
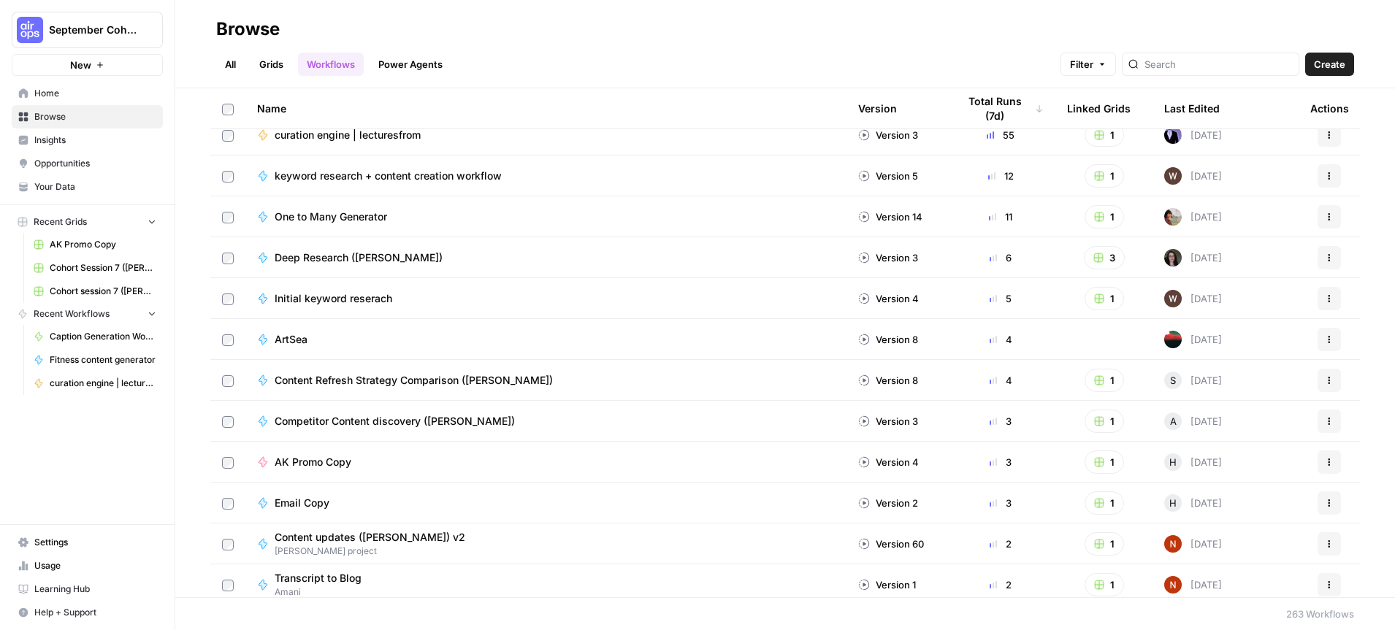
click at [421, 382] on span "Content Refresh Strategy Comparison ([PERSON_NAME])" at bounding box center [414, 380] width 278 height 15
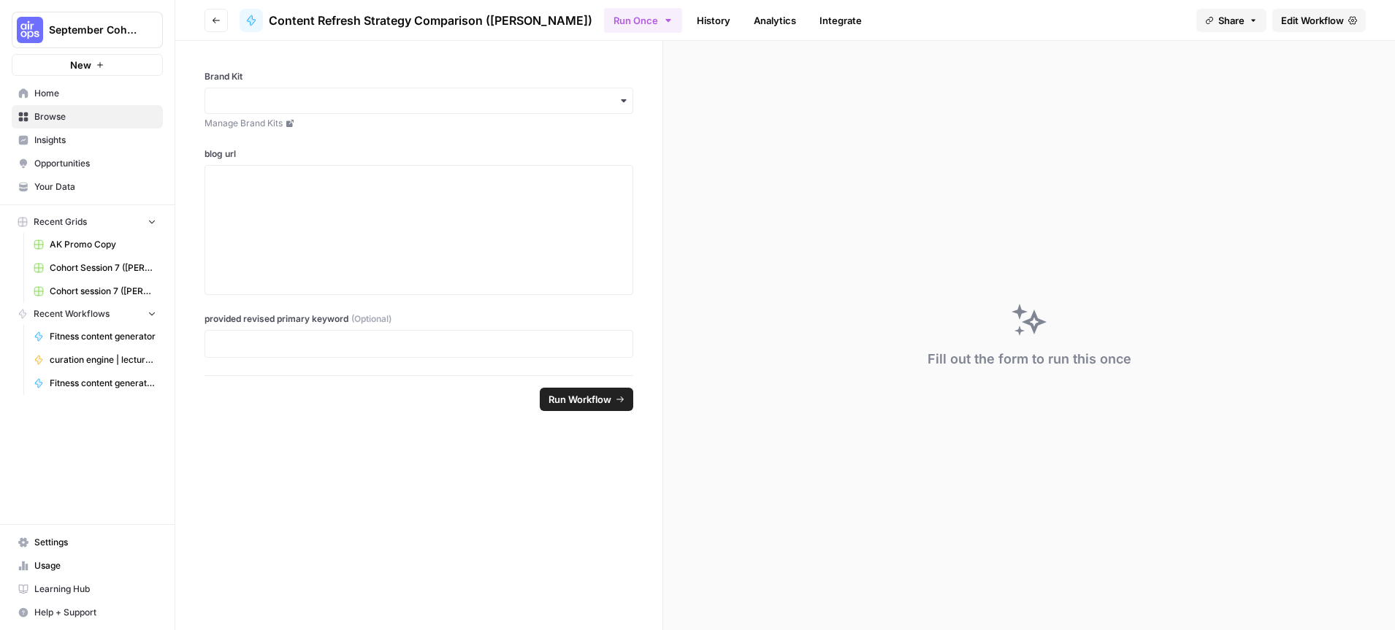
click at [1326, 23] on span "Edit Workflow" at bounding box center [1312, 20] width 63 height 15
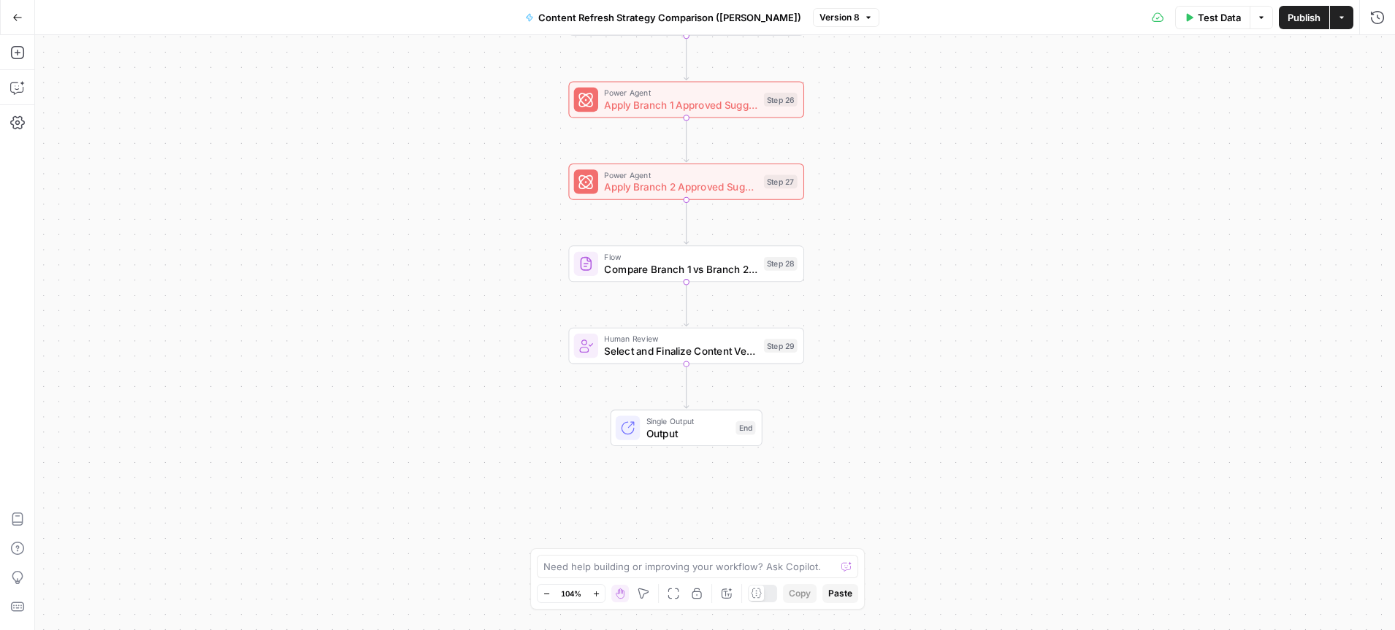
click at [7, 22] on button "Go Back" at bounding box center [17, 17] width 26 height 26
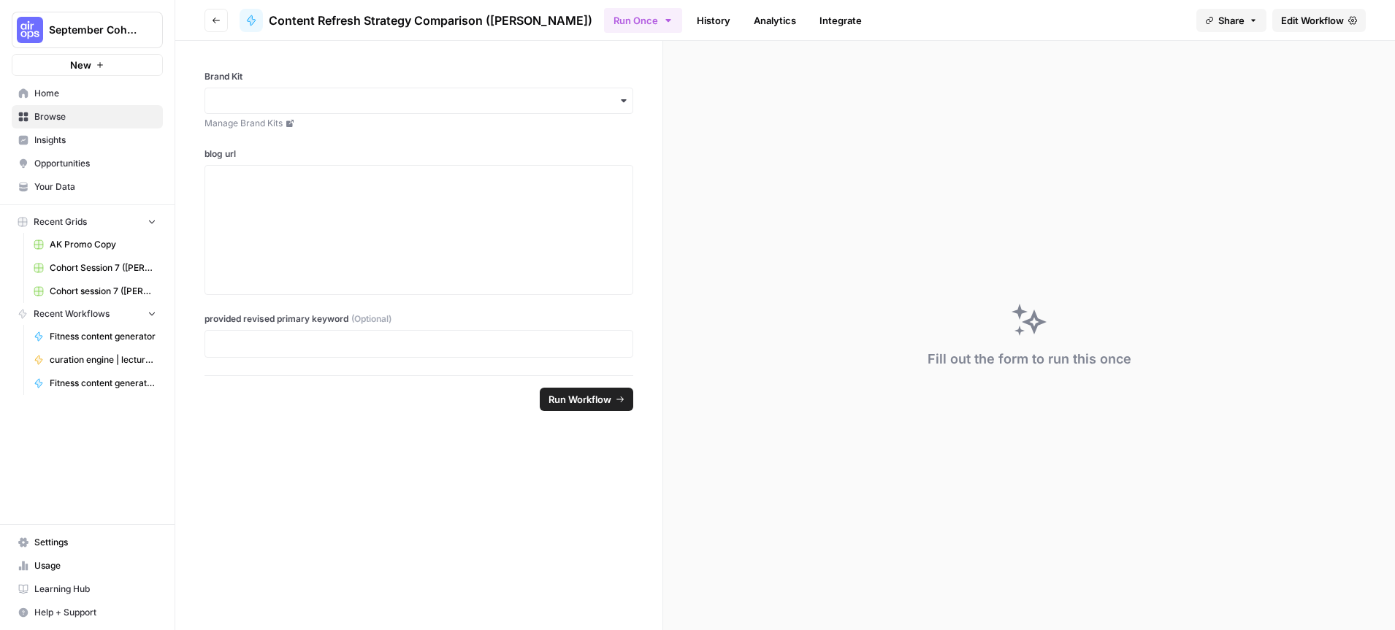
click at [81, 115] on span "Browse" at bounding box center [95, 116] width 122 height 13
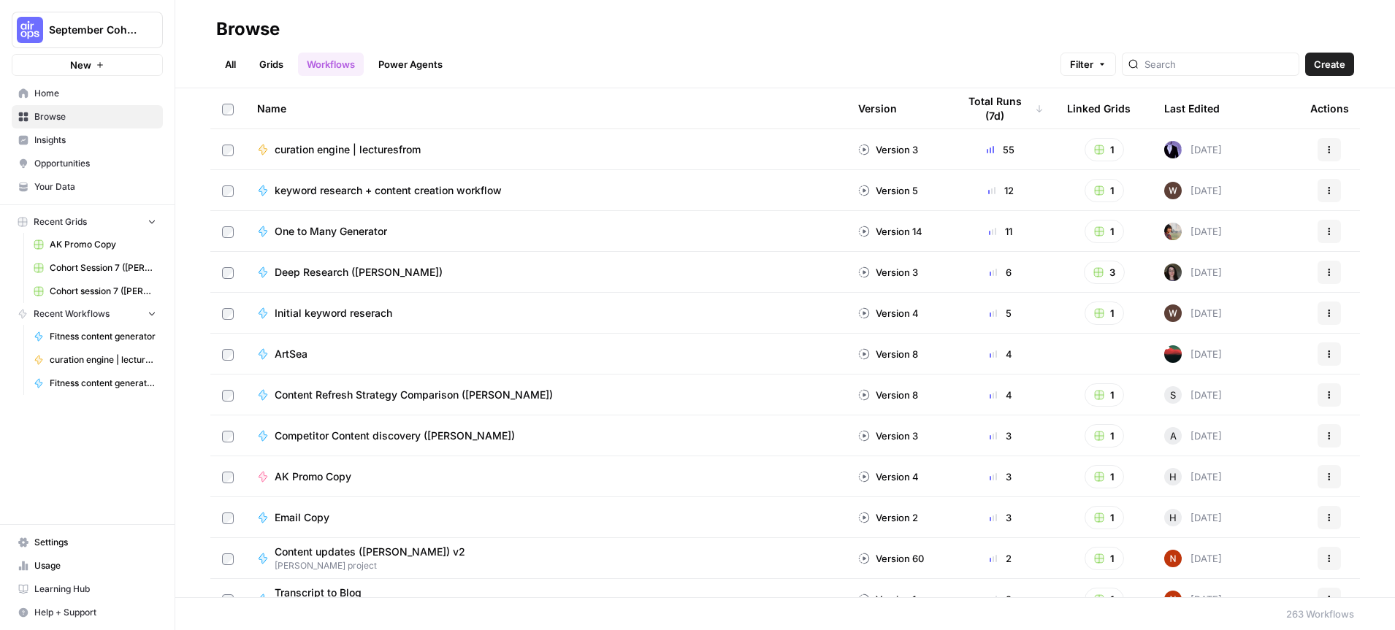
click at [422, 64] on link "Power Agents" at bounding box center [411, 64] width 82 height 23
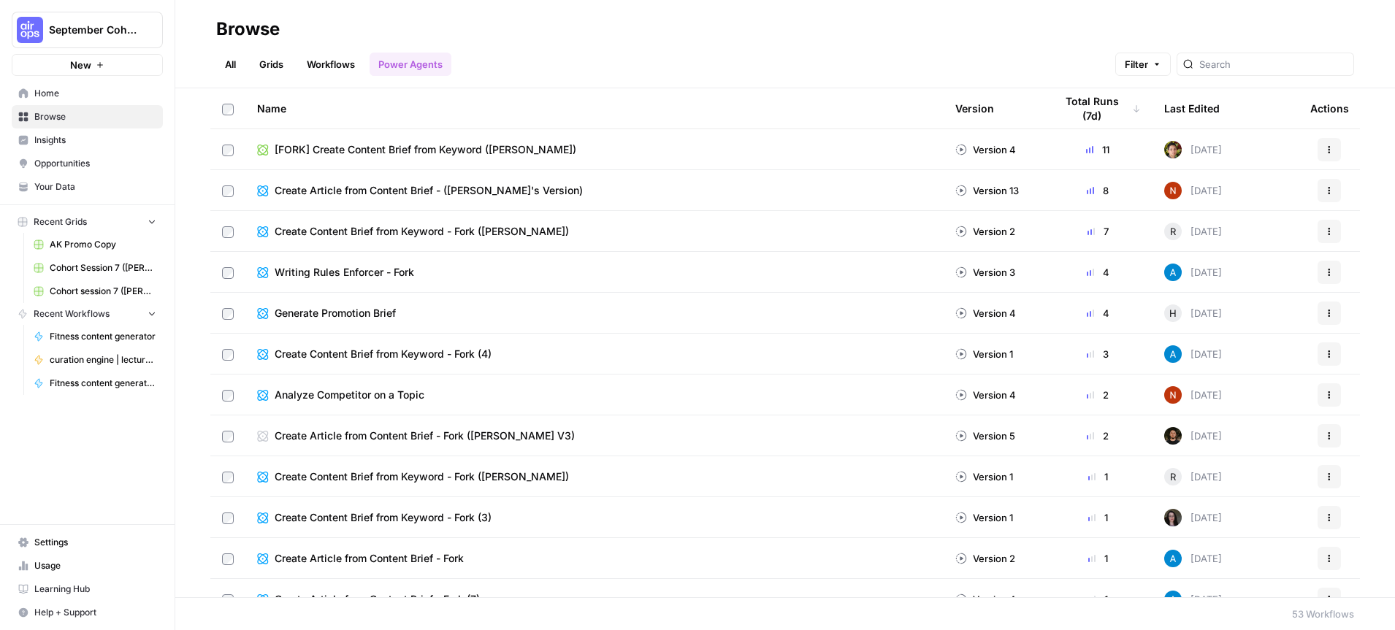
click at [414, 152] on span "[FORK] Create Content Brief from Keyword ([PERSON_NAME])" at bounding box center [426, 149] width 302 height 15
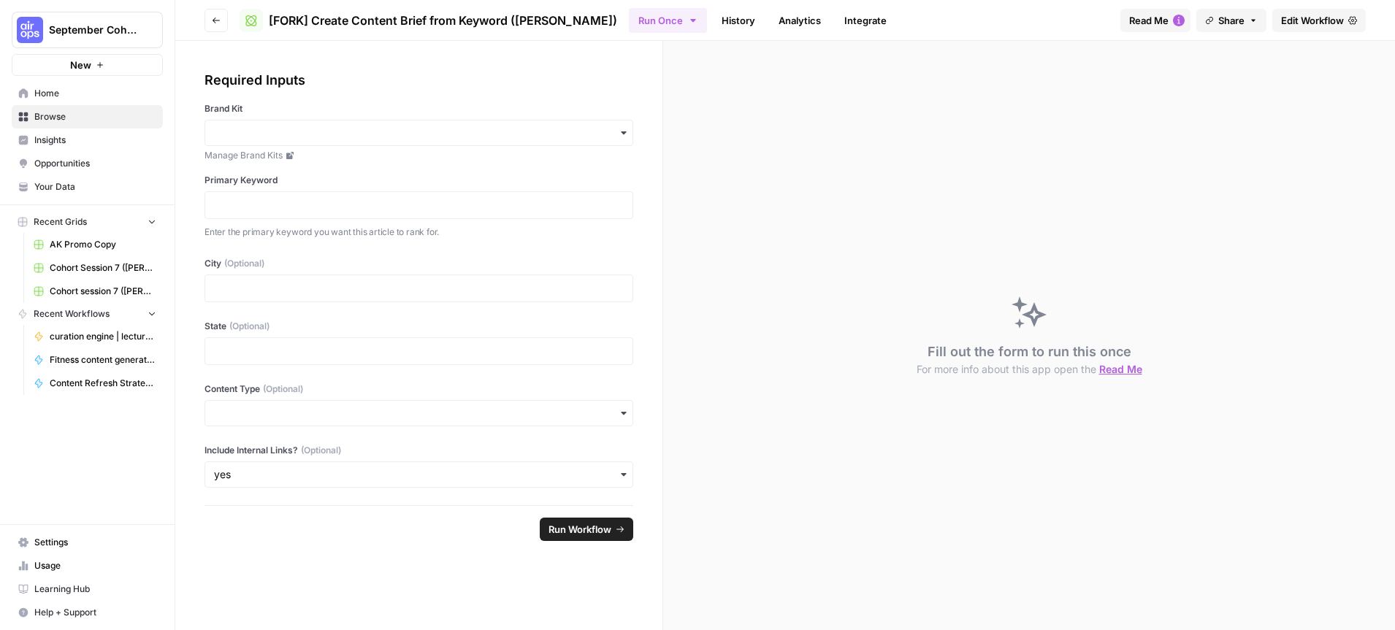
click at [1319, 13] on span "Edit Workflow" at bounding box center [1312, 20] width 63 height 15
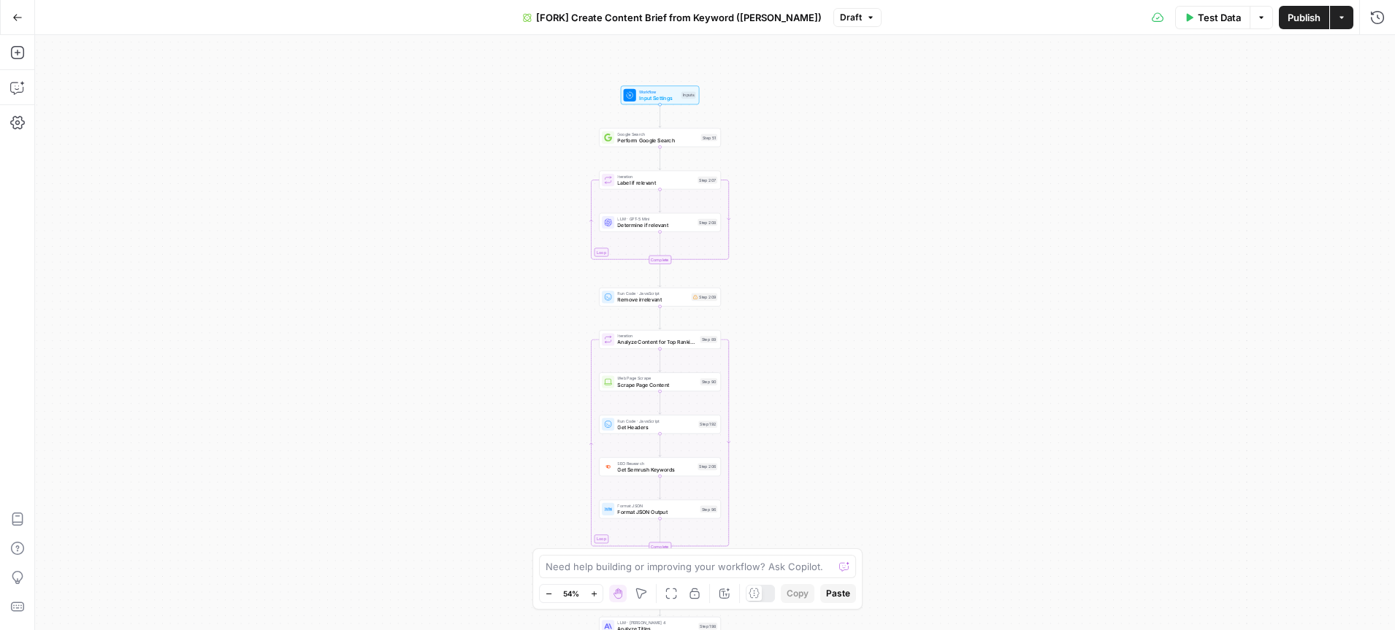
click at [19, 15] on icon "button" at bounding box center [17, 17] width 10 height 10
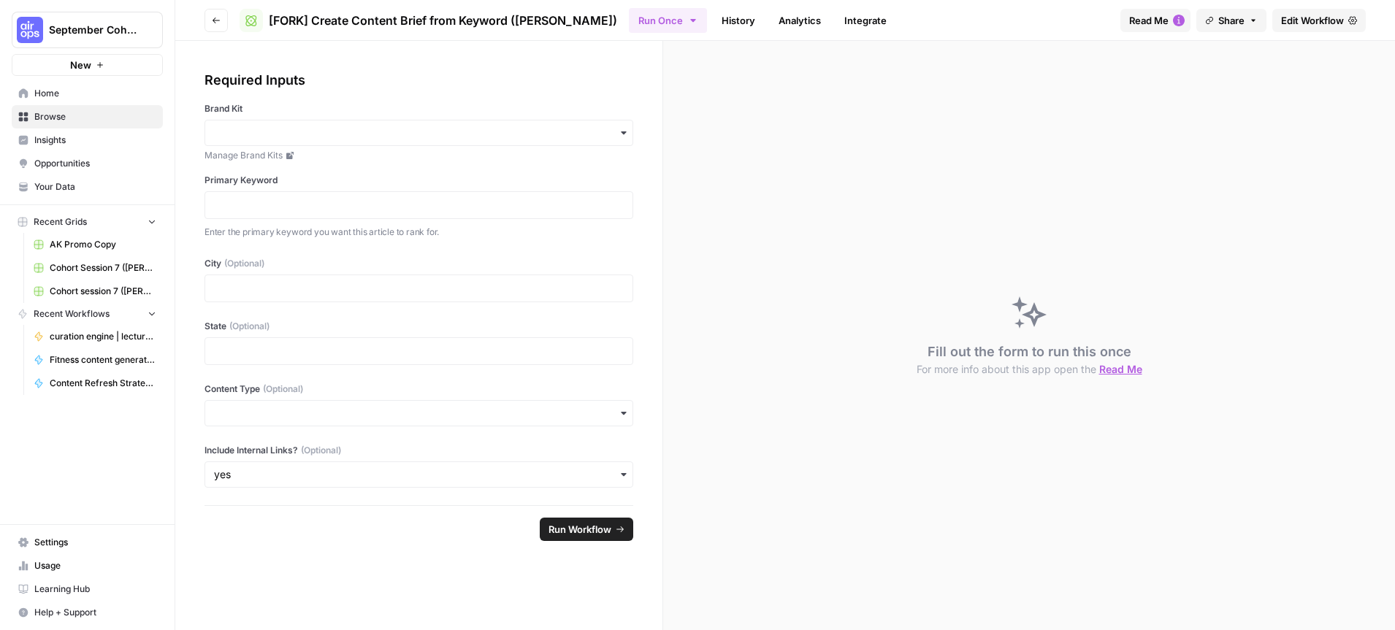
click at [79, 123] on span "Browse" at bounding box center [95, 116] width 122 height 13
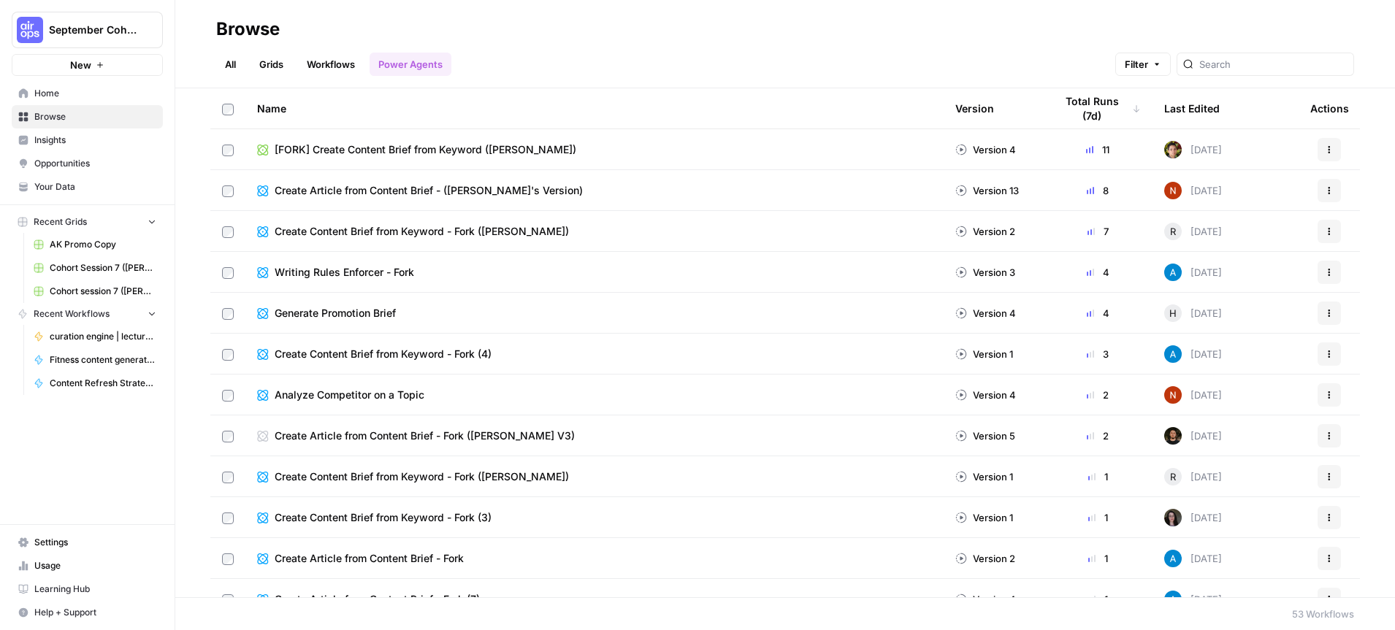
click at [280, 59] on link "Grids" at bounding box center [272, 64] width 42 height 23
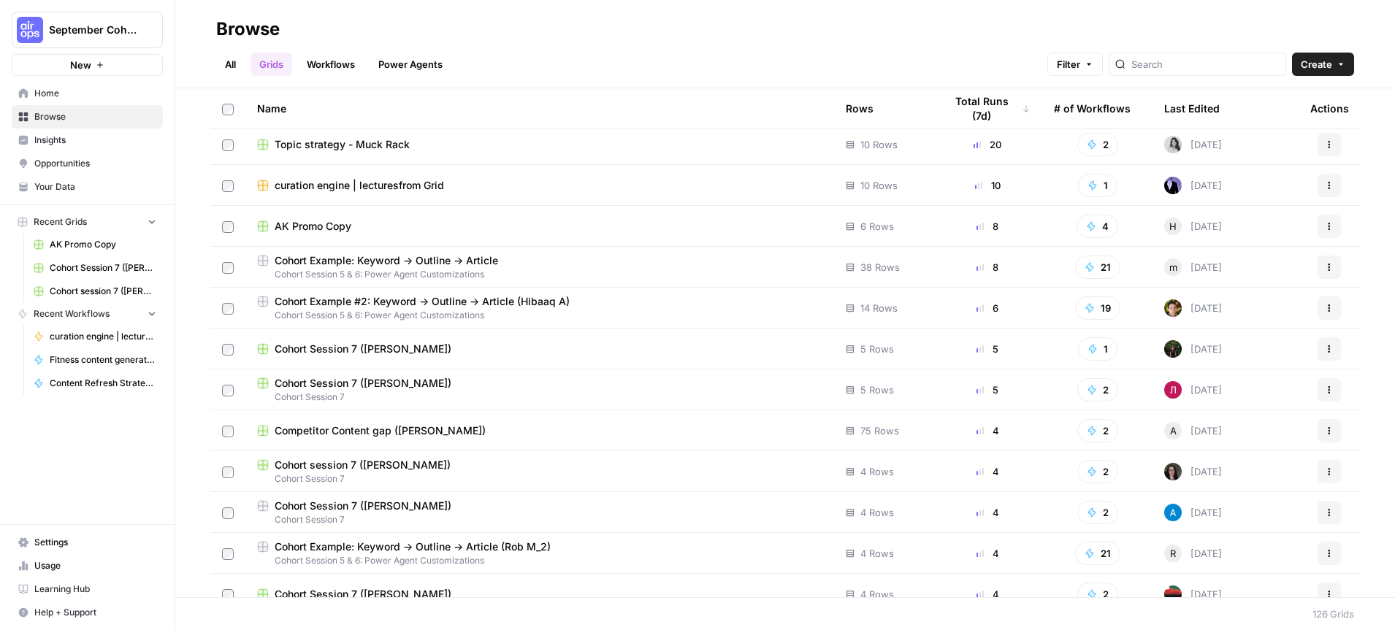
scroll to position [49, 0]
click at [362, 347] on span "Cohort Session 7 ([PERSON_NAME])" at bounding box center [363, 346] width 177 height 15
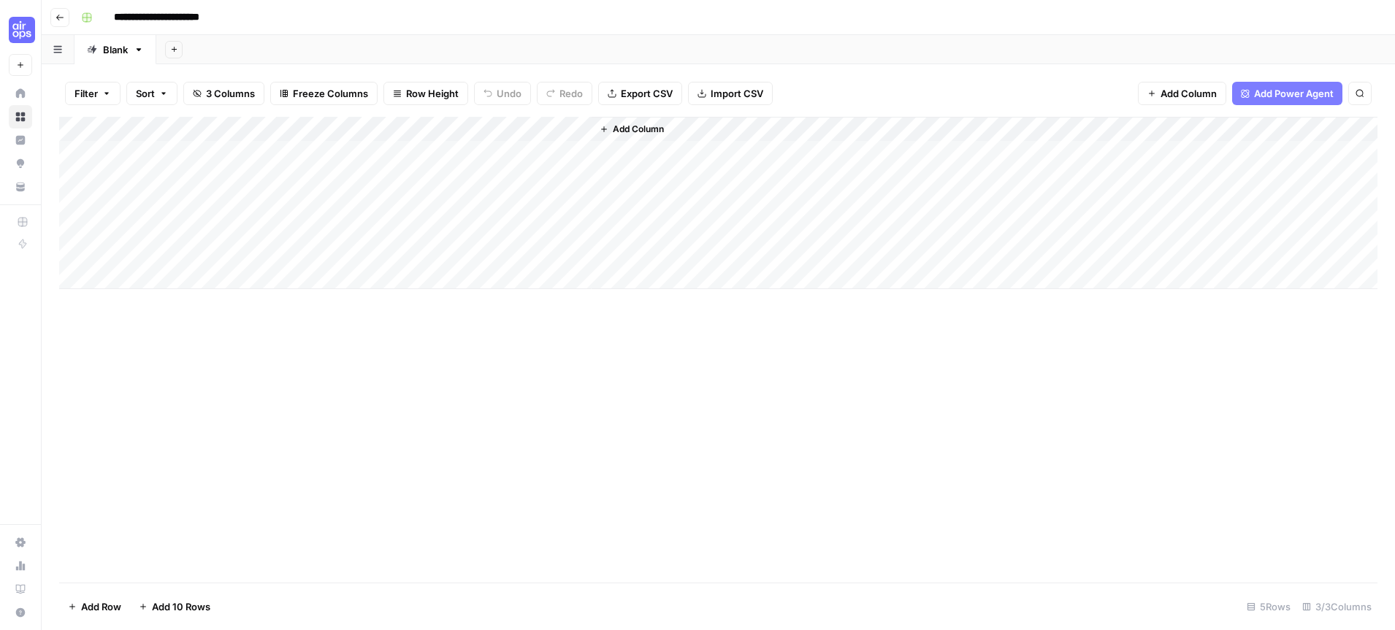
click at [59, 14] on icon "button" at bounding box center [60, 17] width 9 height 9
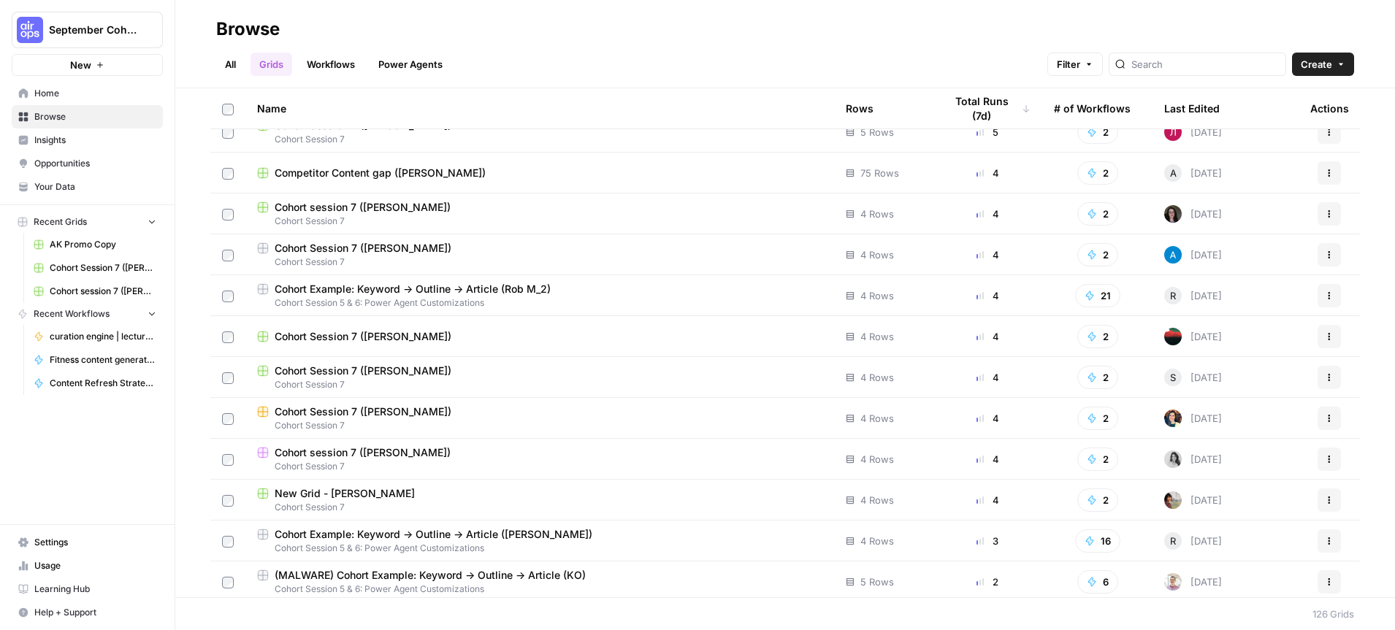
scroll to position [307, 0]
click at [343, 370] on span "Cohort Session 7 ([PERSON_NAME])" at bounding box center [363, 368] width 177 height 15
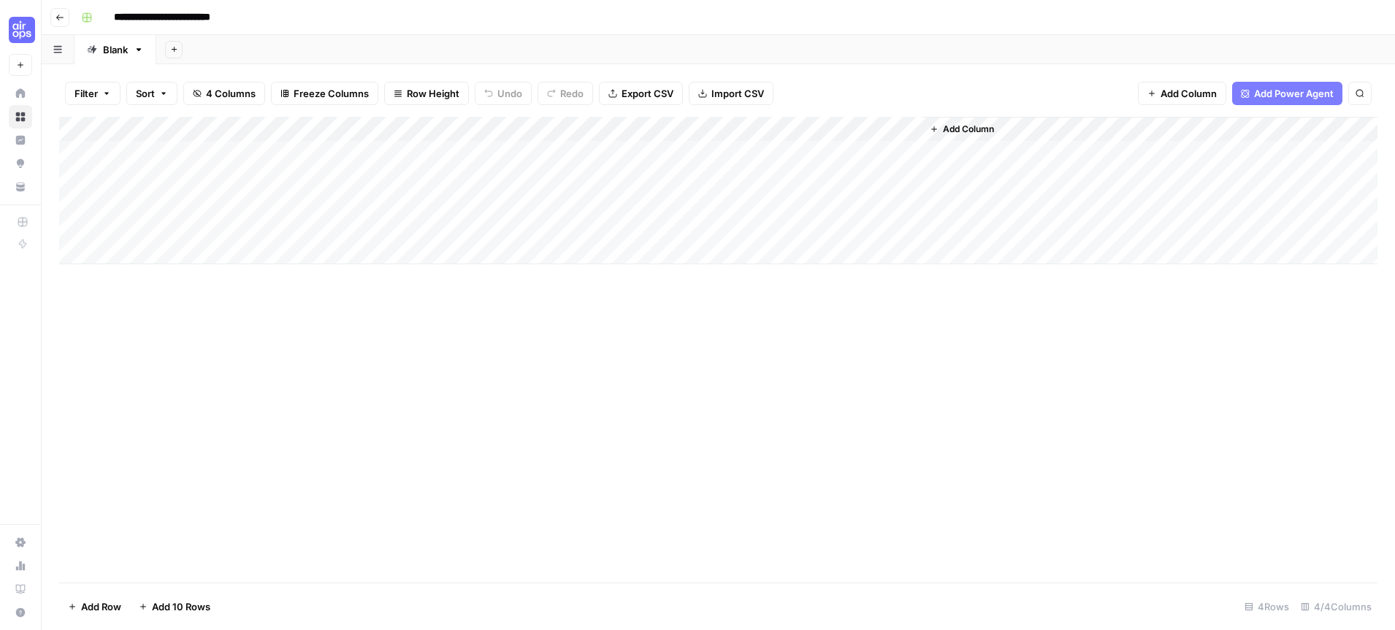
click at [62, 16] on icon "button" at bounding box center [60, 17] width 9 height 9
